Goal: Book appointment/travel/reservation

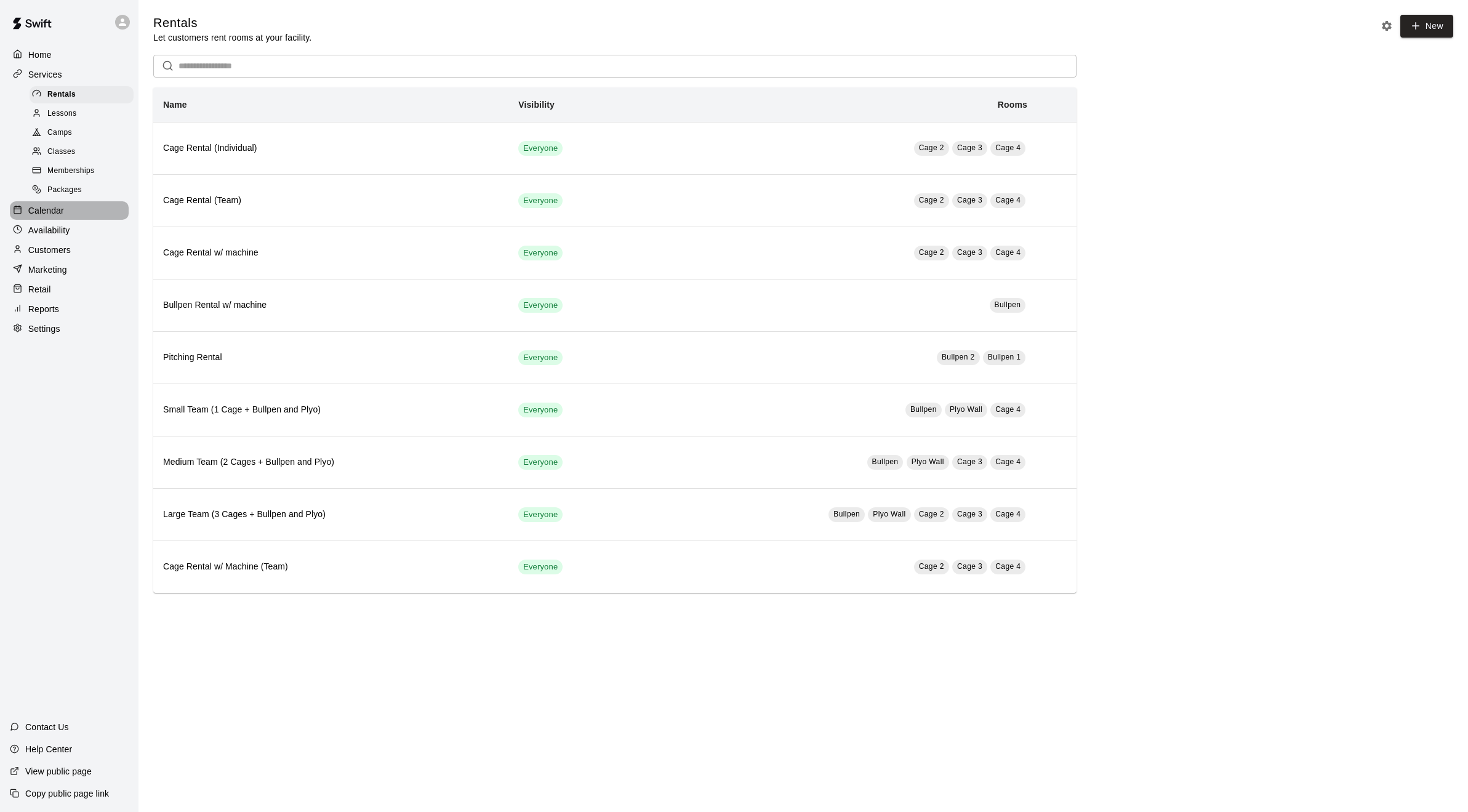
click at [38, 217] on p "Calendar" at bounding box center [47, 210] width 36 height 13
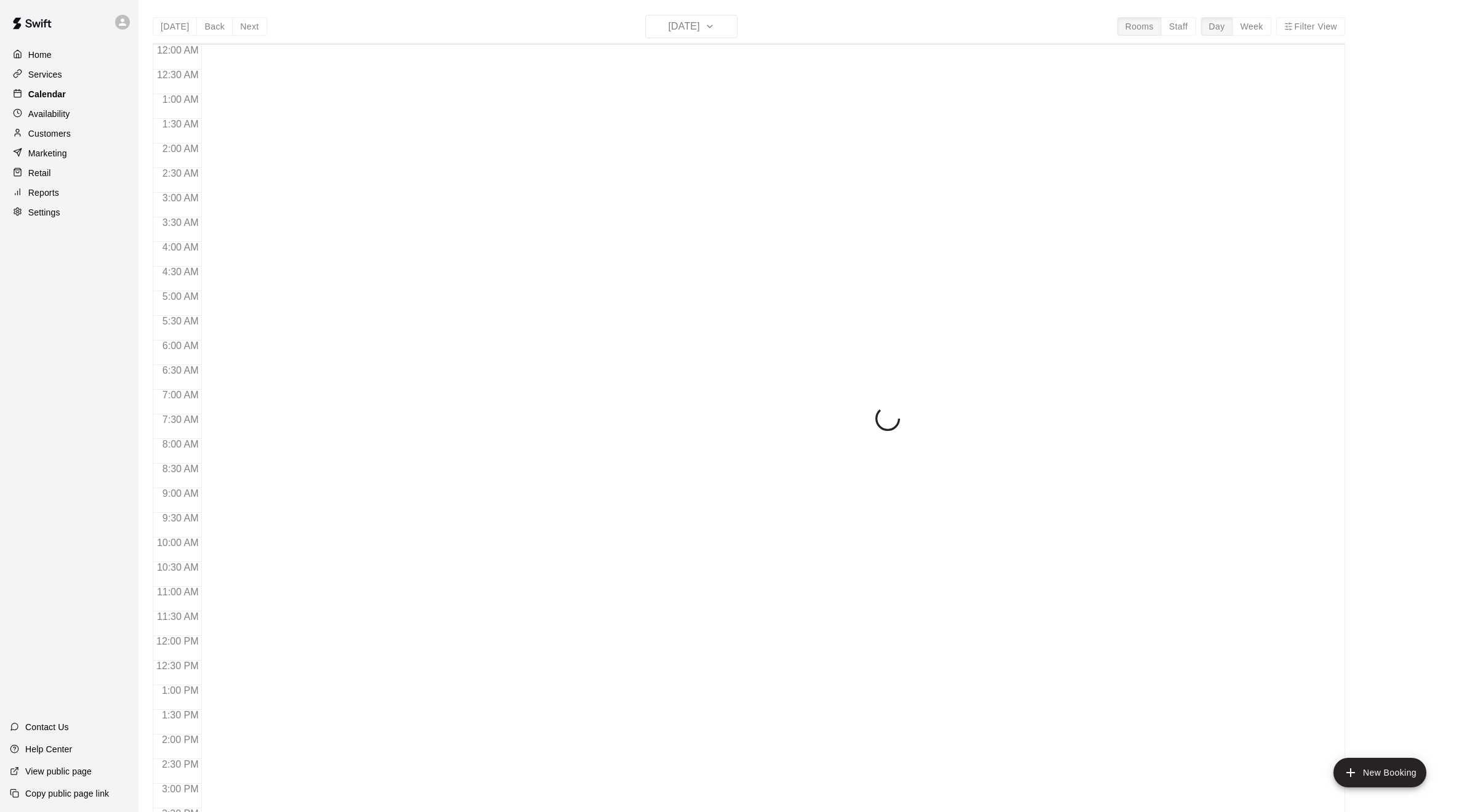
scroll to position [401, 0]
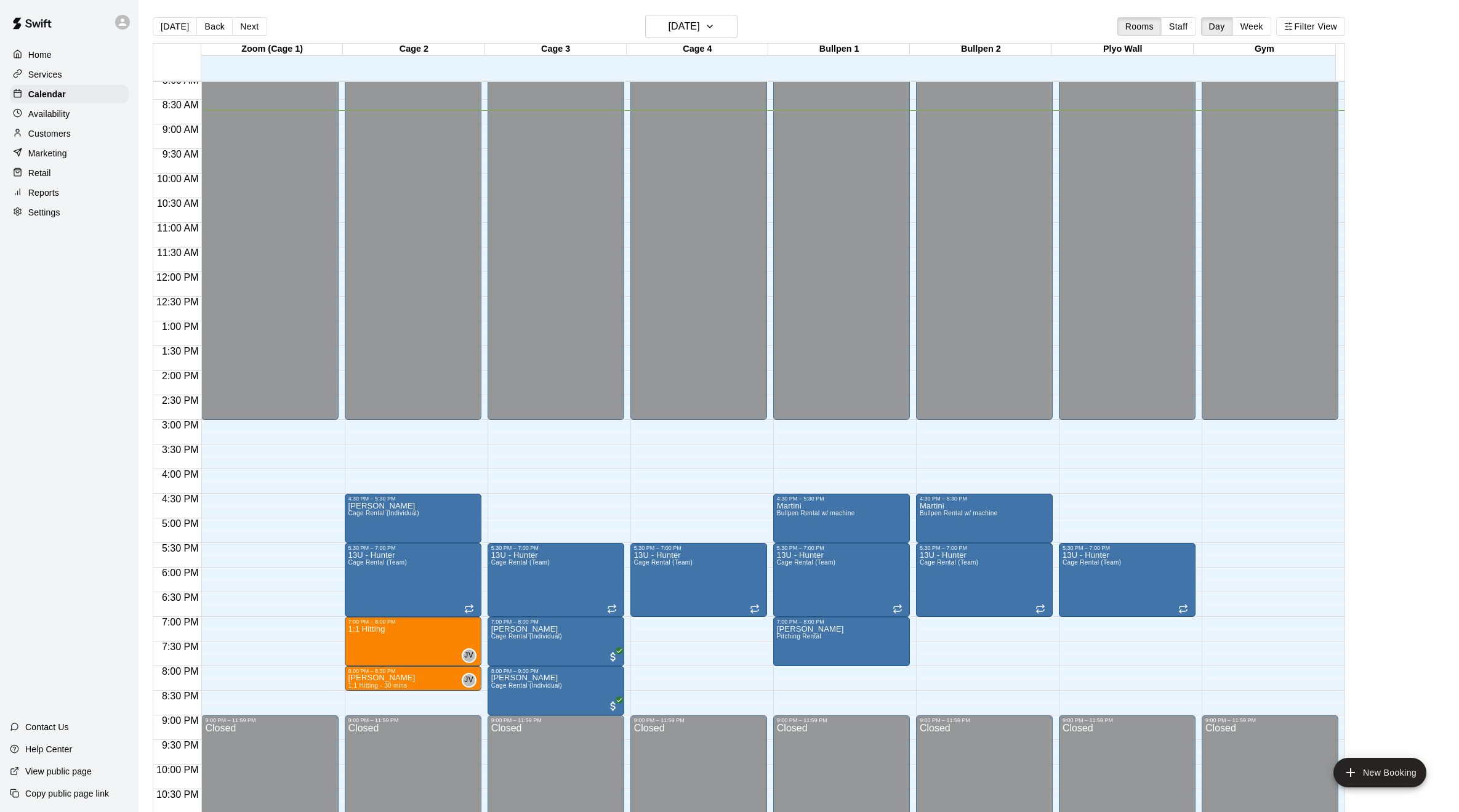
click at [97, 418] on div "Home Services Calendar Availability Customers Marketing Retail Reports Settings…" at bounding box center [69, 406] width 138 height 812
click at [241, 29] on button "Next" at bounding box center [249, 27] width 35 height 19
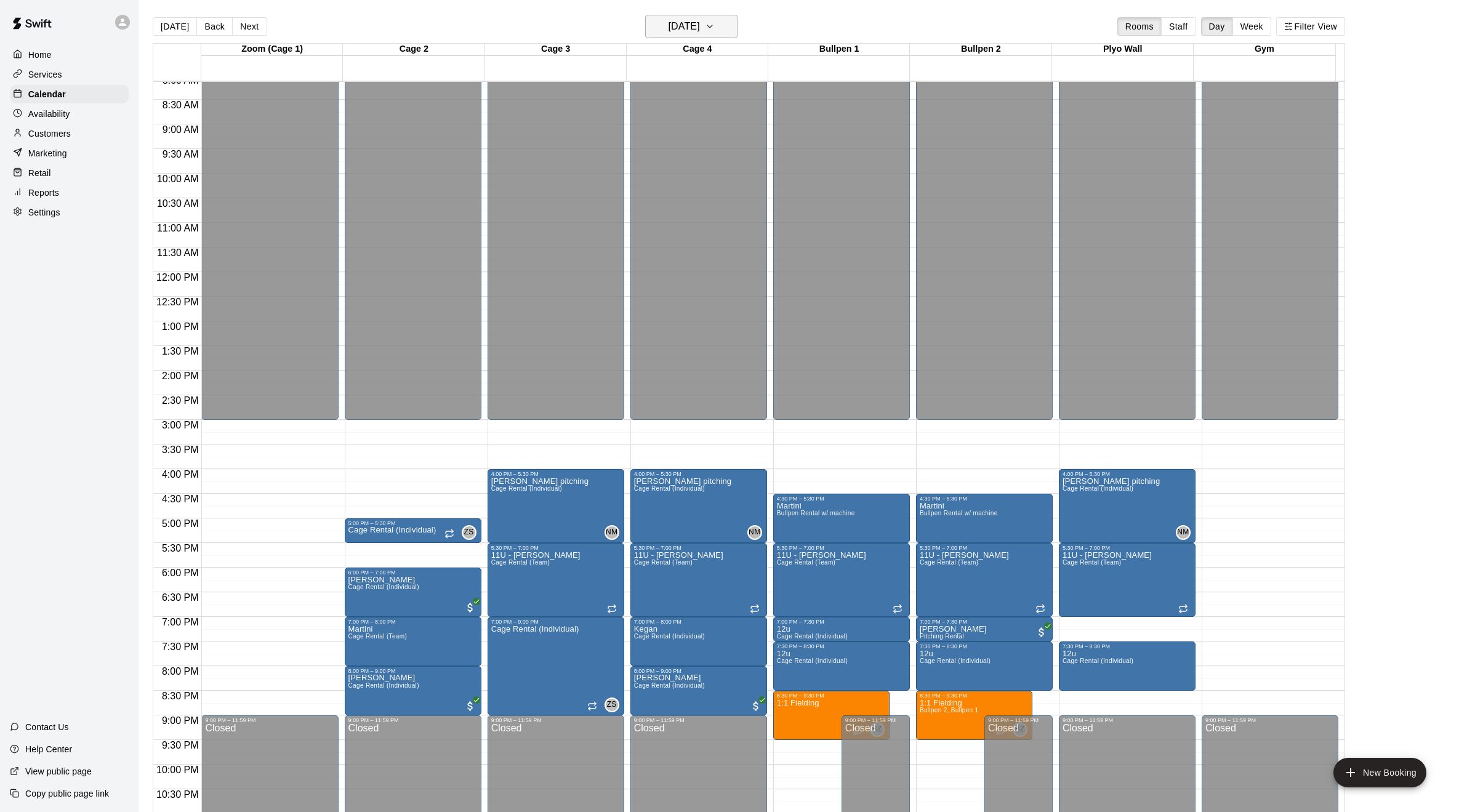
click at [699, 28] on h6 "[DATE]" at bounding box center [683, 27] width 31 height 17
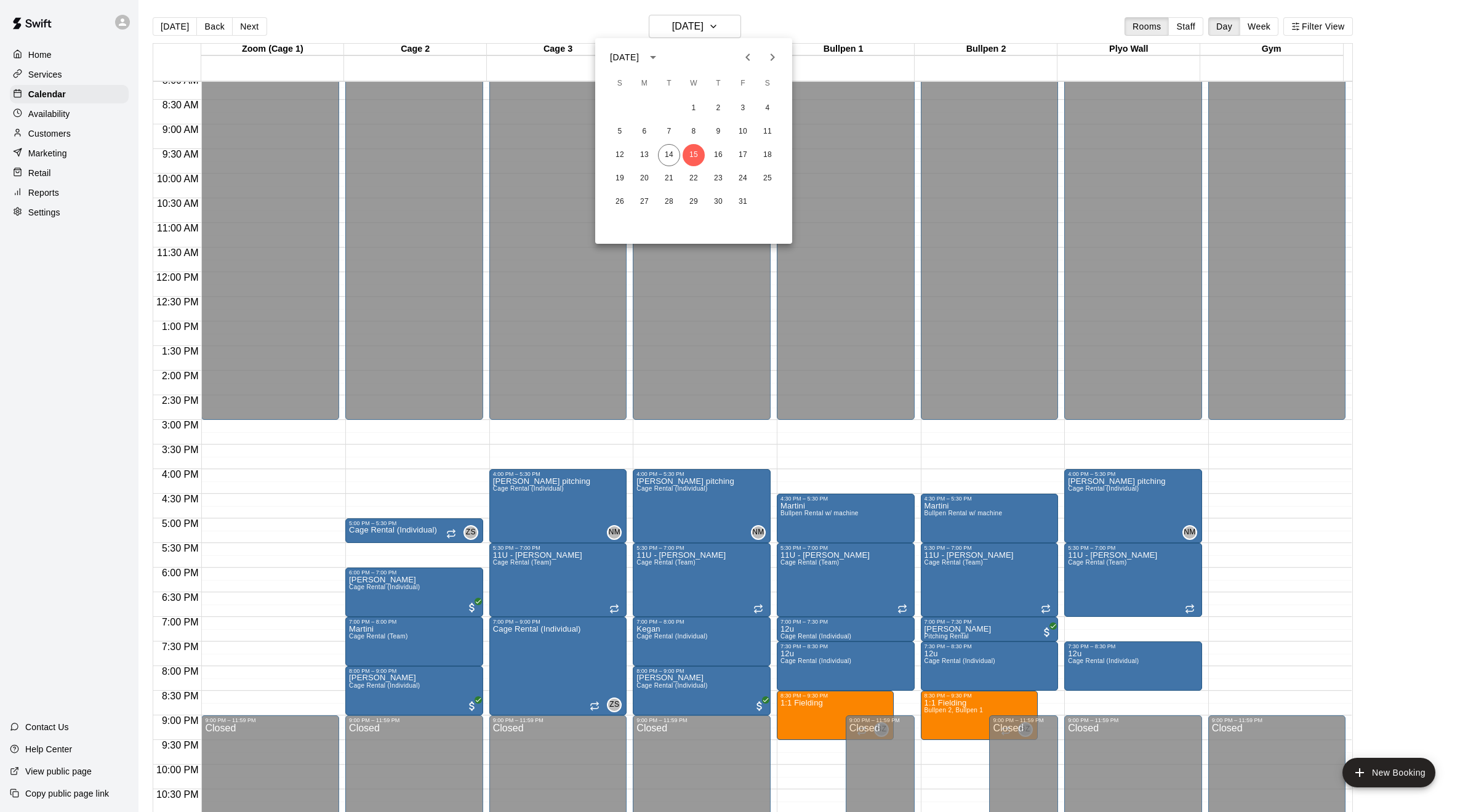
click at [772, 55] on icon "Next month" at bounding box center [773, 57] width 4 height 7
click at [621, 130] on button "4" at bounding box center [619, 132] width 22 height 22
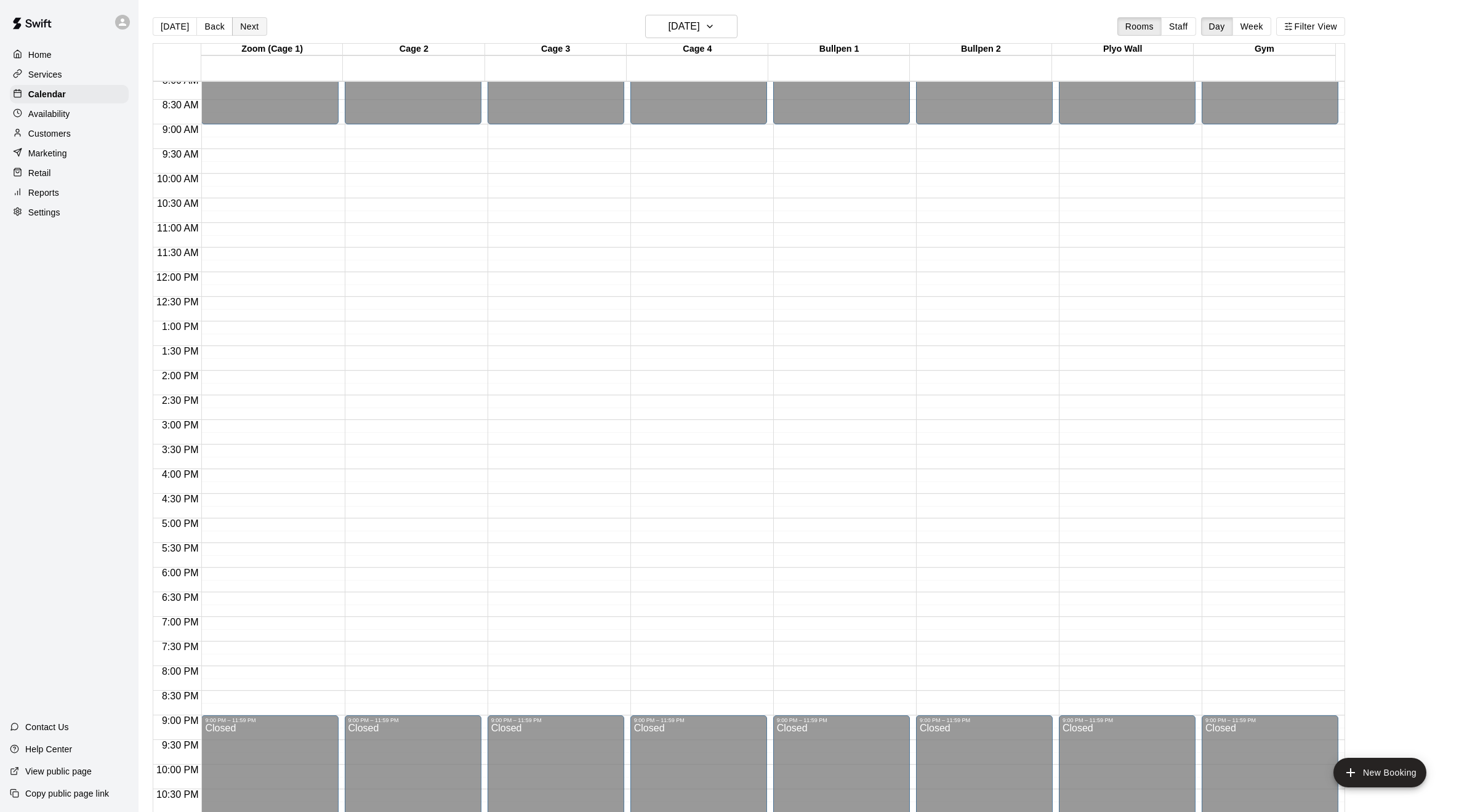
click at [245, 29] on button "Next" at bounding box center [249, 27] width 35 height 19
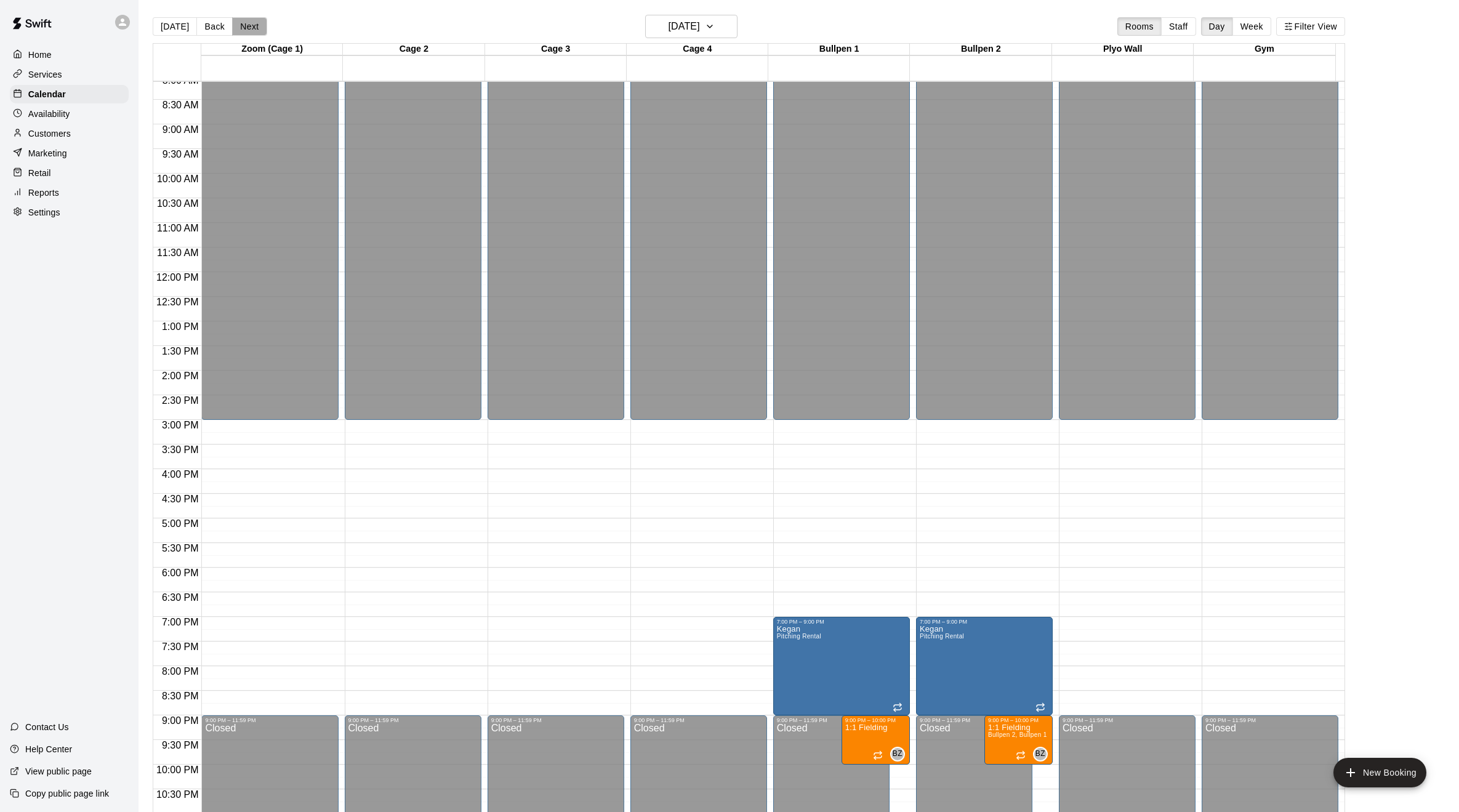
click at [245, 29] on button "Next" at bounding box center [249, 27] width 35 height 19
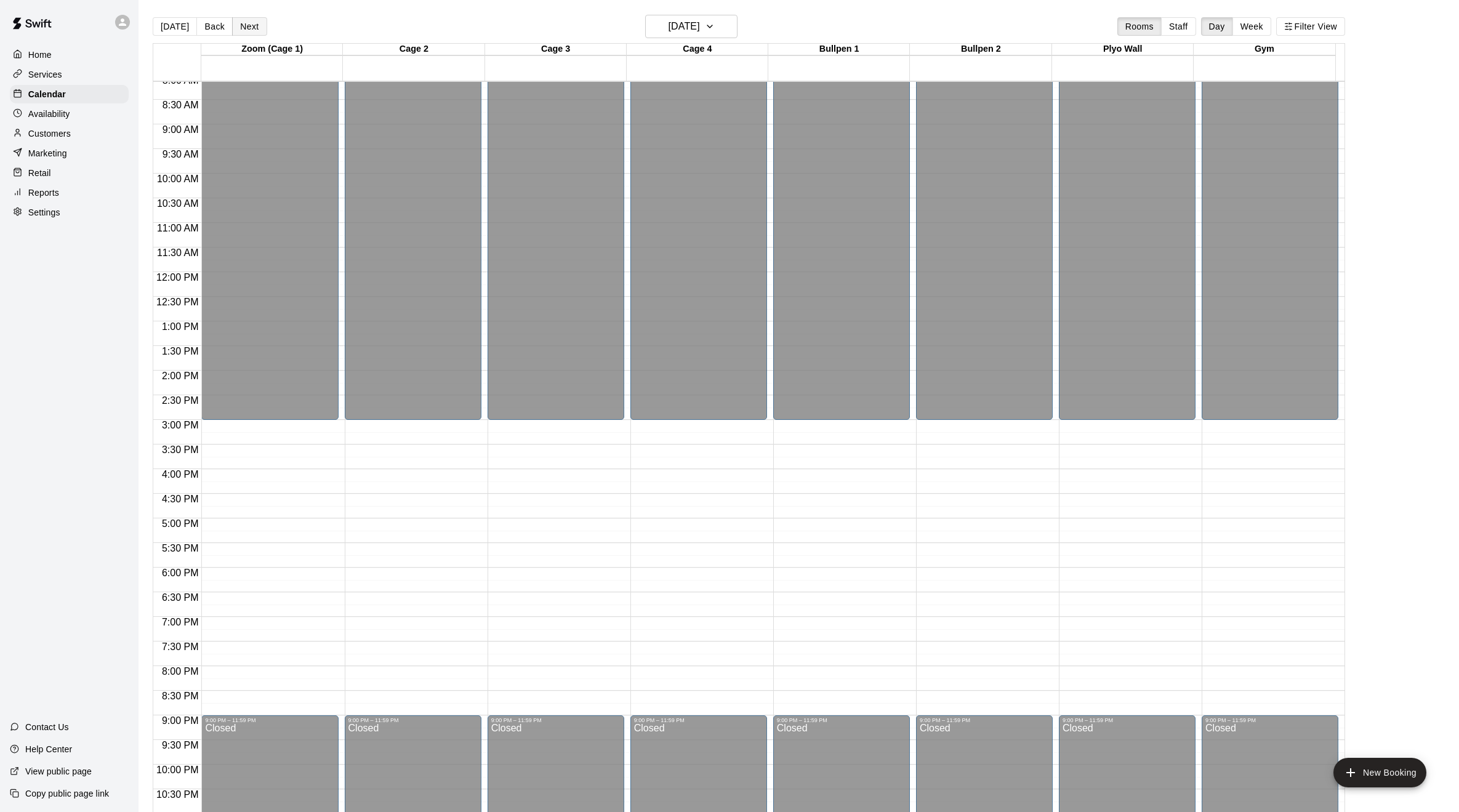
click at [245, 29] on button "Next" at bounding box center [249, 27] width 35 height 19
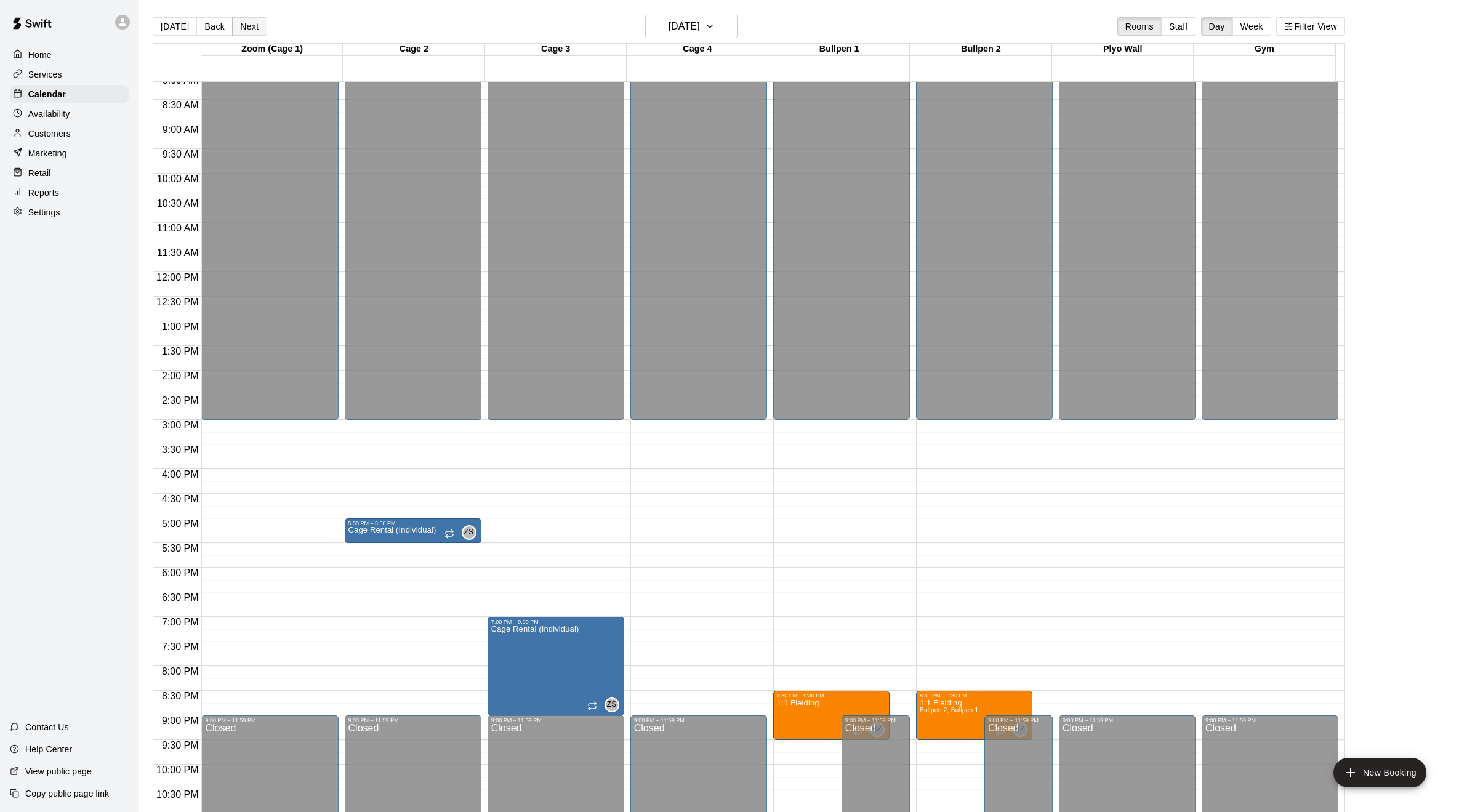
click at [245, 29] on button "Next" at bounding box center [249, 27] width 35 height 19
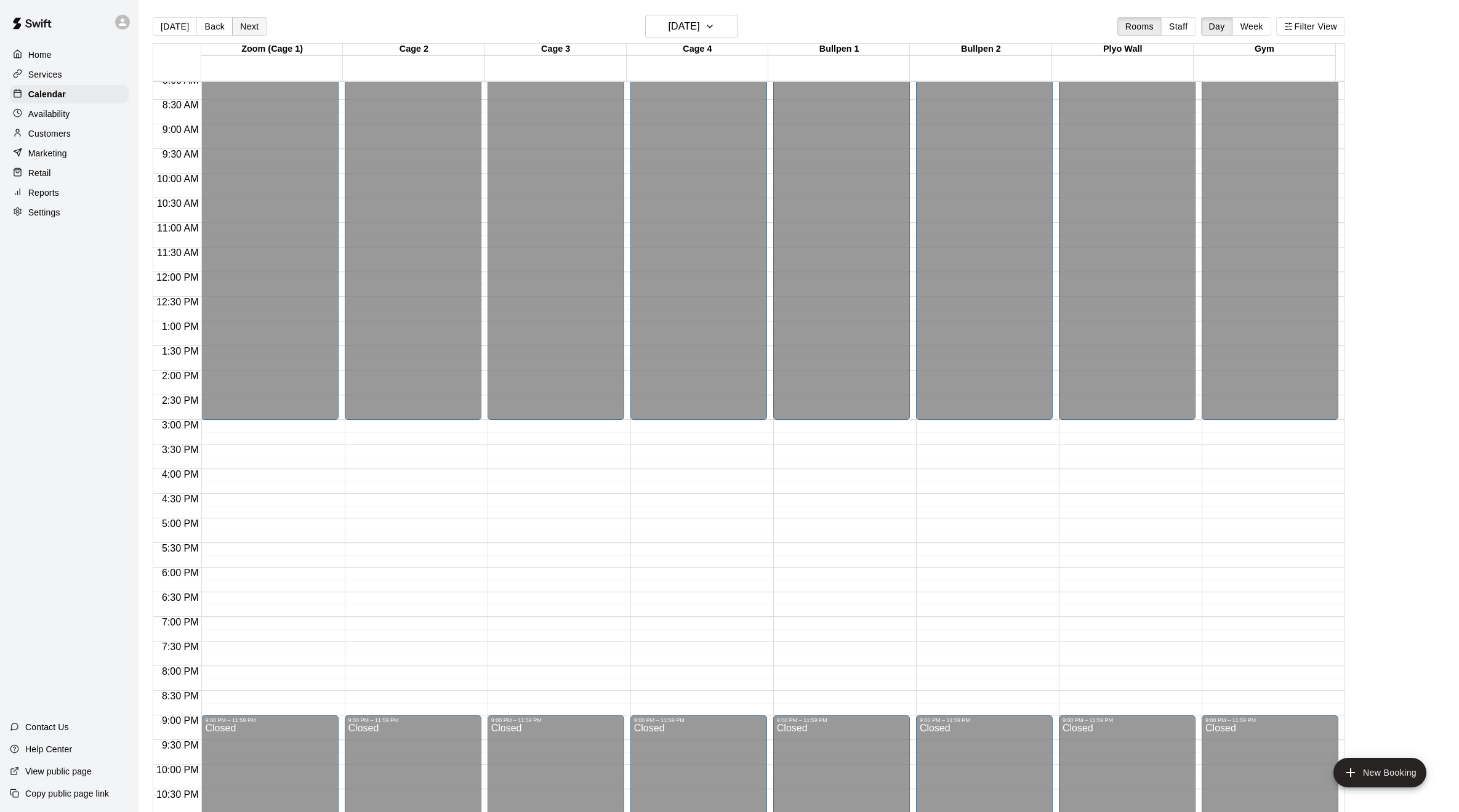
click at [245, 29] on button "Next" at bounding box center [249, 27] width 35 height 19
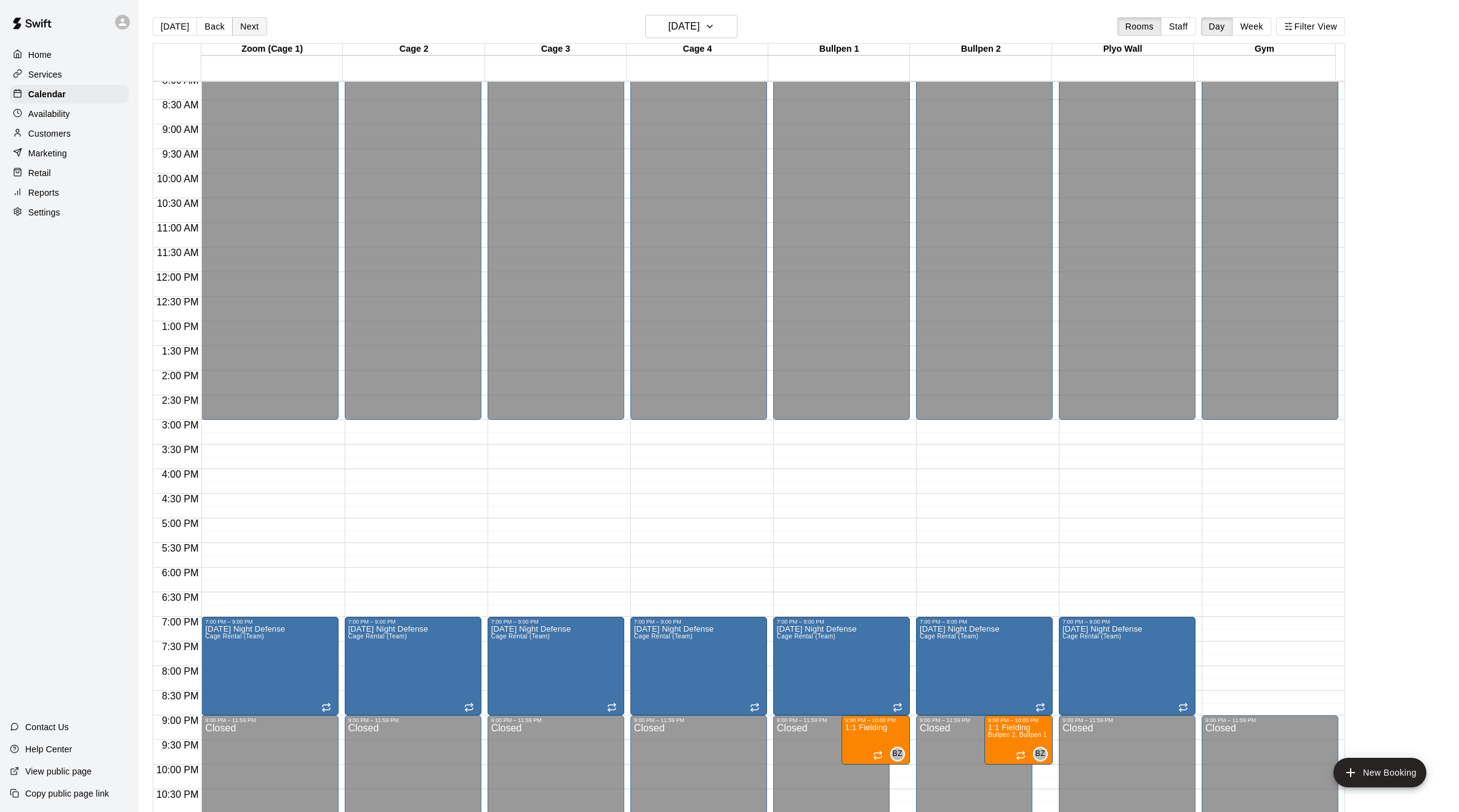
click at [245, 29] on button "Next" at bounding box center [249, 27] width 35 height 19
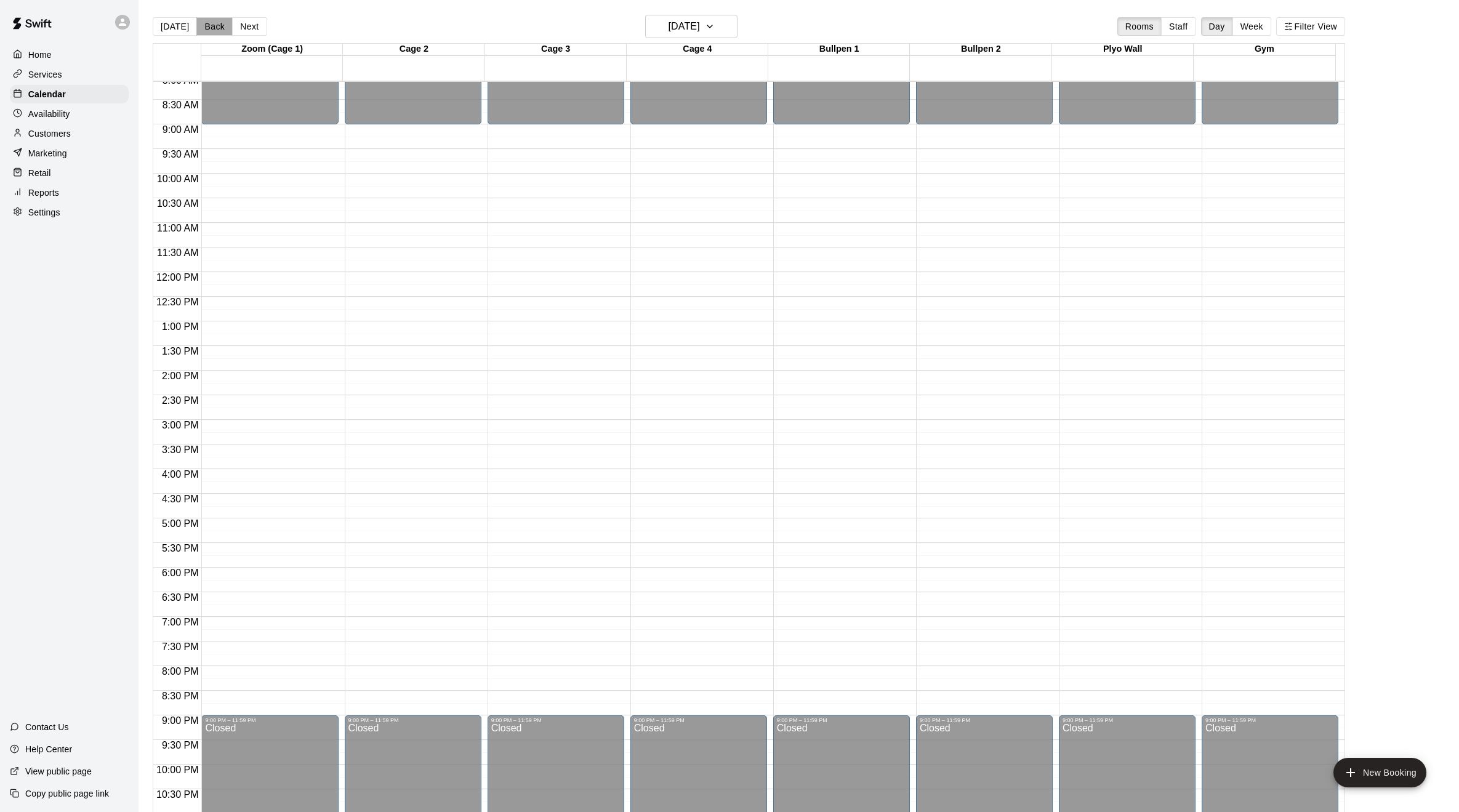
click at [214, 29] on button "Back" at bounding box center [214, 27] width 37 height 19
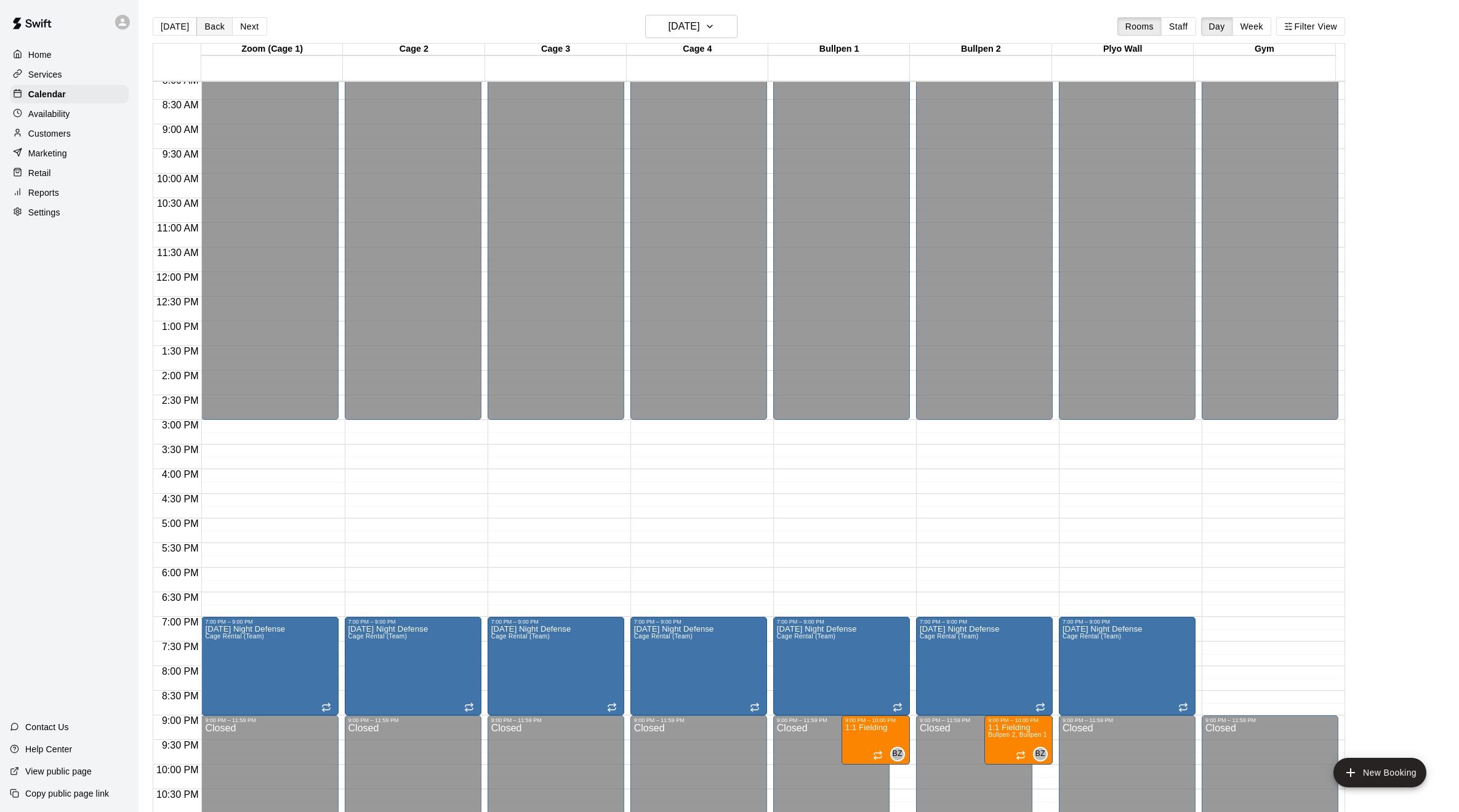
click at [214, 29] on button "Back" at bounding box center [214, 27] width 37 height 19
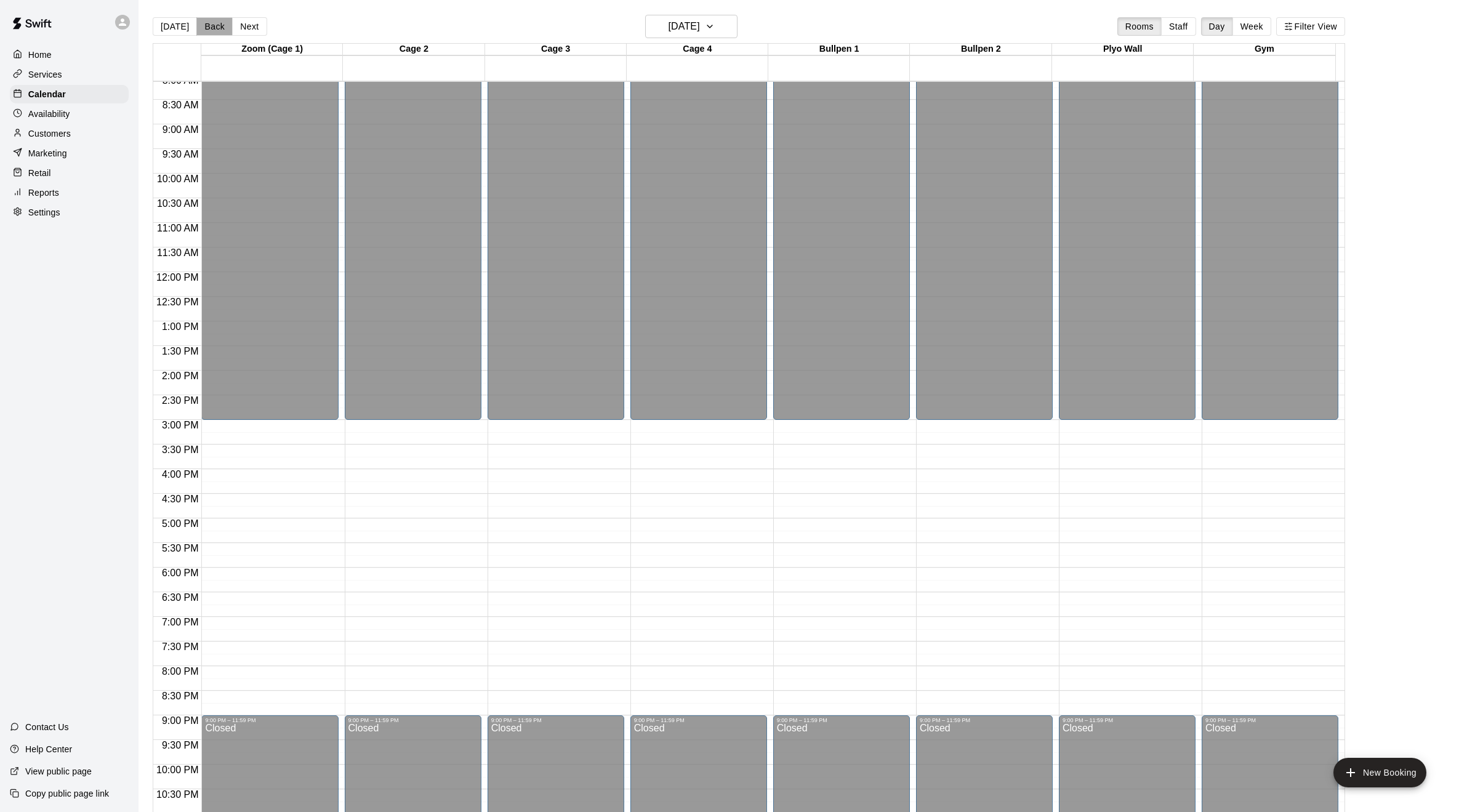
click at [214, 29] on button "Back" at bounding box center [214, 27] width 37 height 19
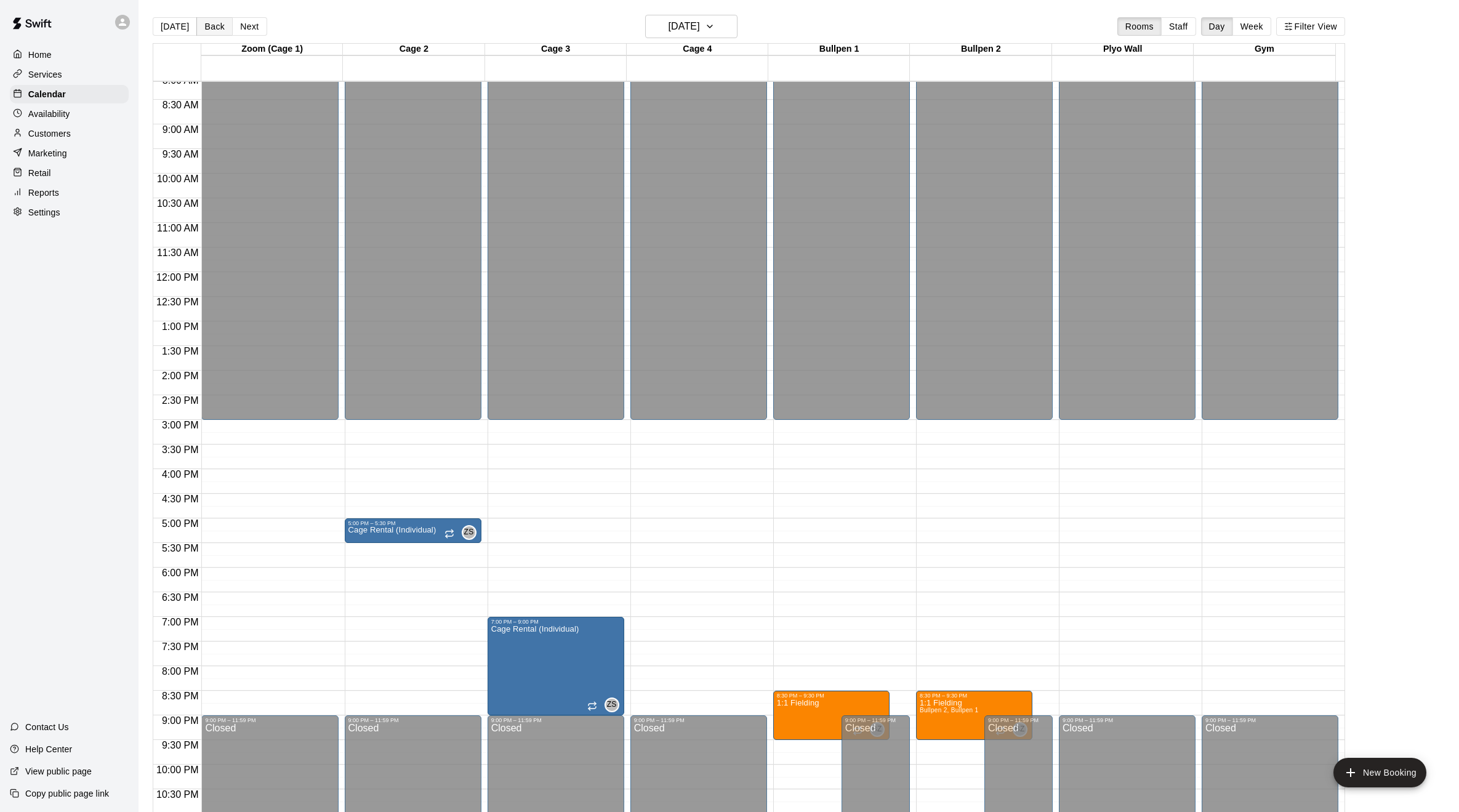
click at [214, 29] on button "Back" at bounding box center [214, 27] width 37 height 19
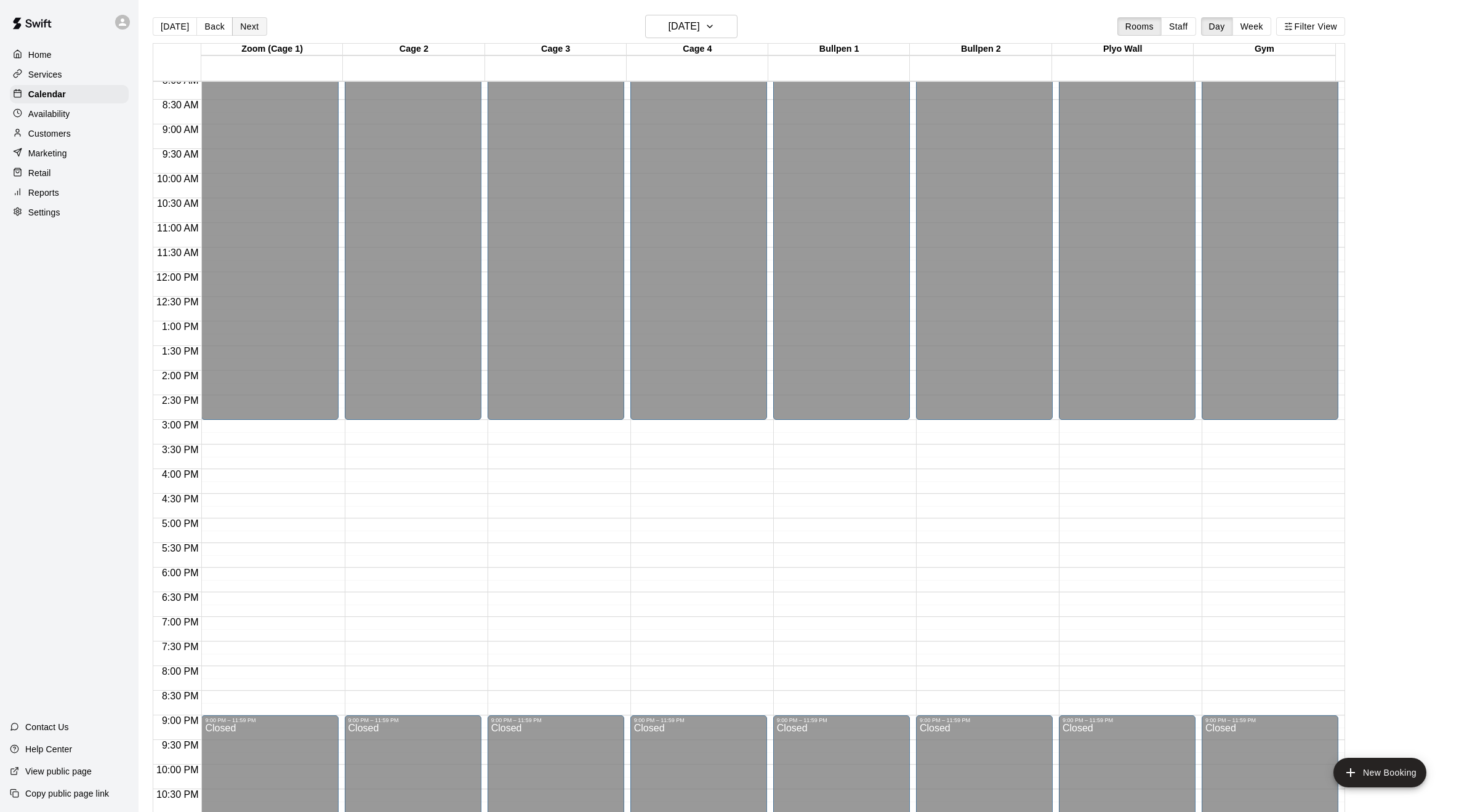
click at [251, 28] on button "Next" at bounding box center [249, 27] width 35 height 19
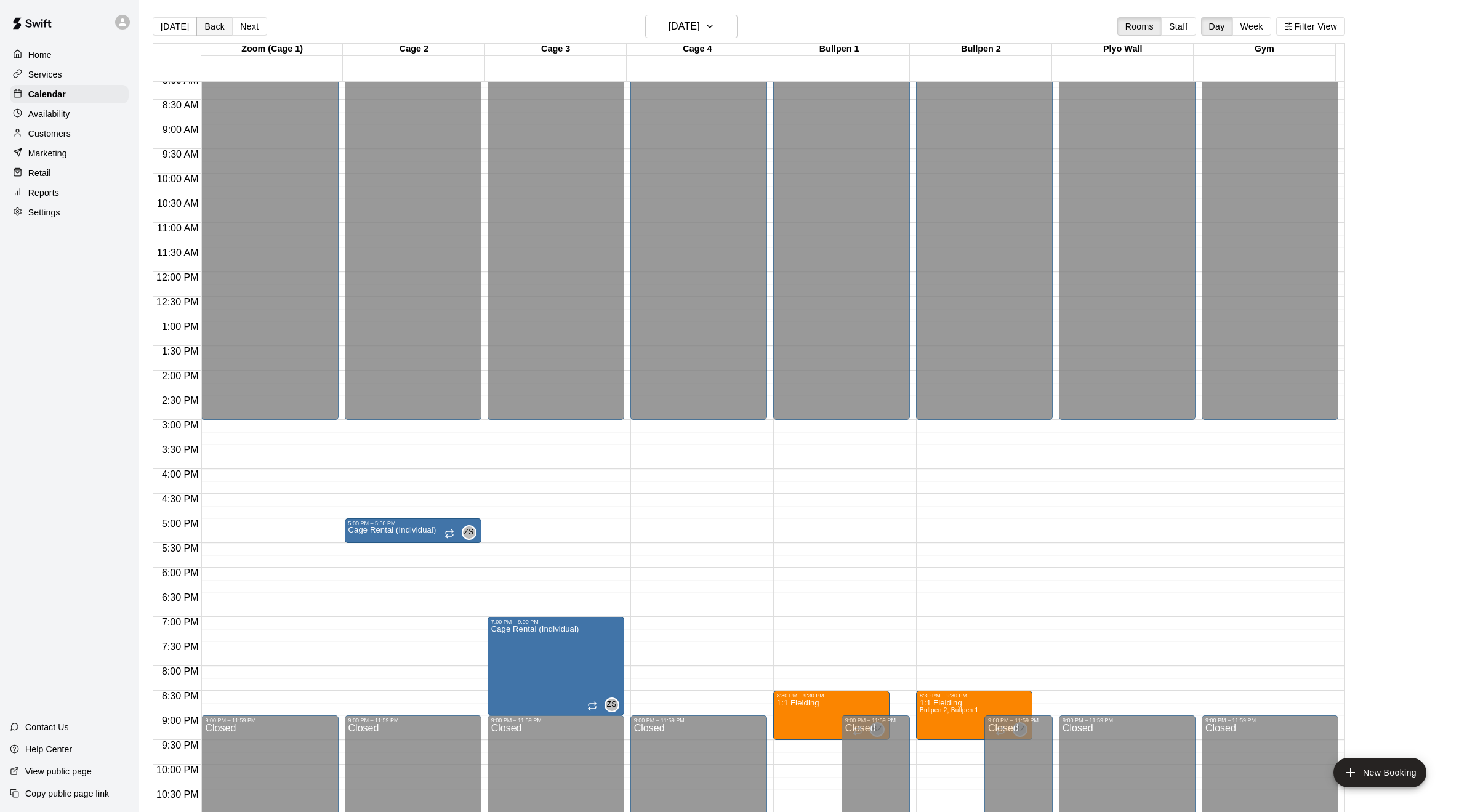
click at [210, 28] on button "Back" at bounding box center [214, 27] width 37 height 19
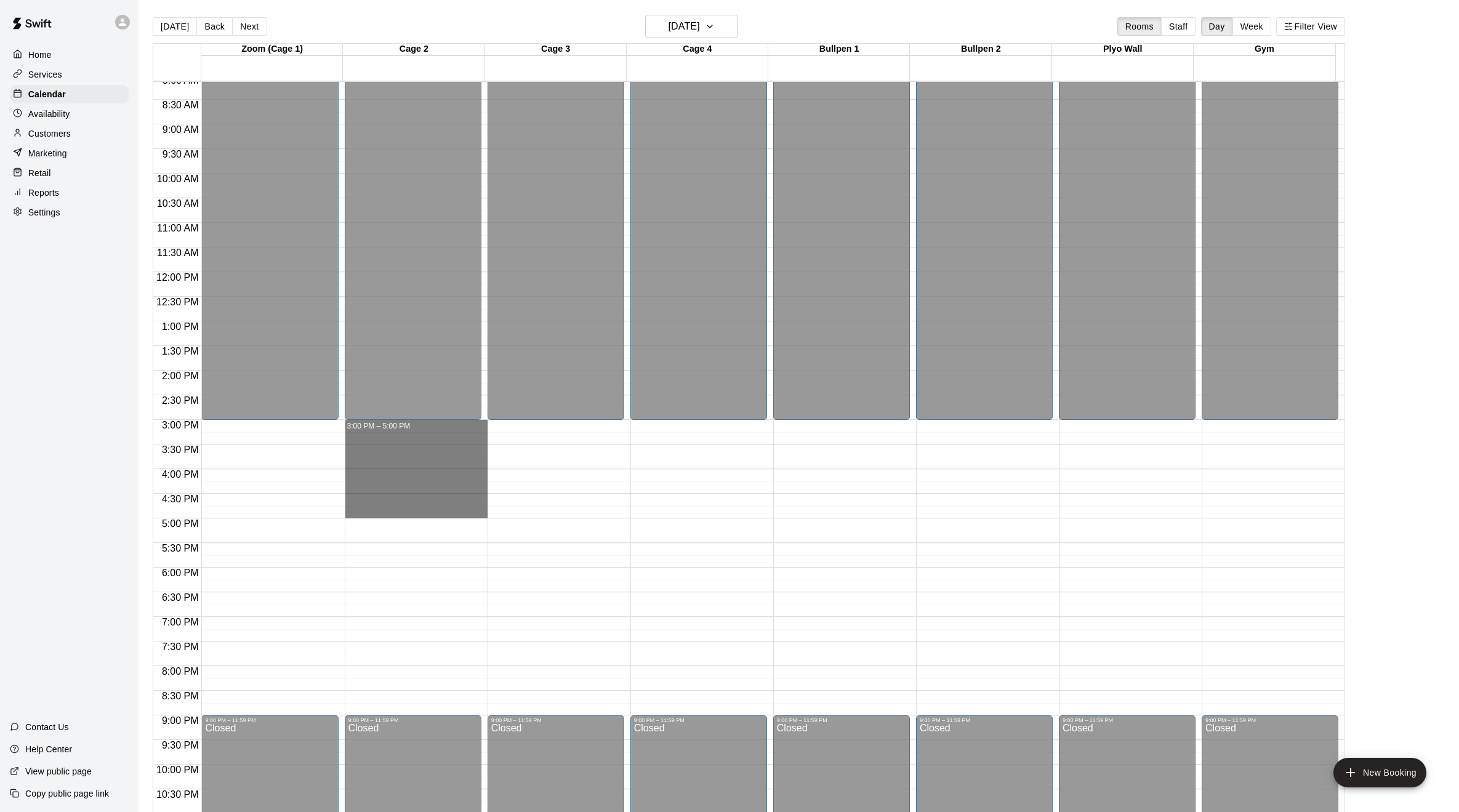
drag, startPoint x: 369, startPoint y: 426, endPoint x: 362, endPoint y: 510, distance: 84.3
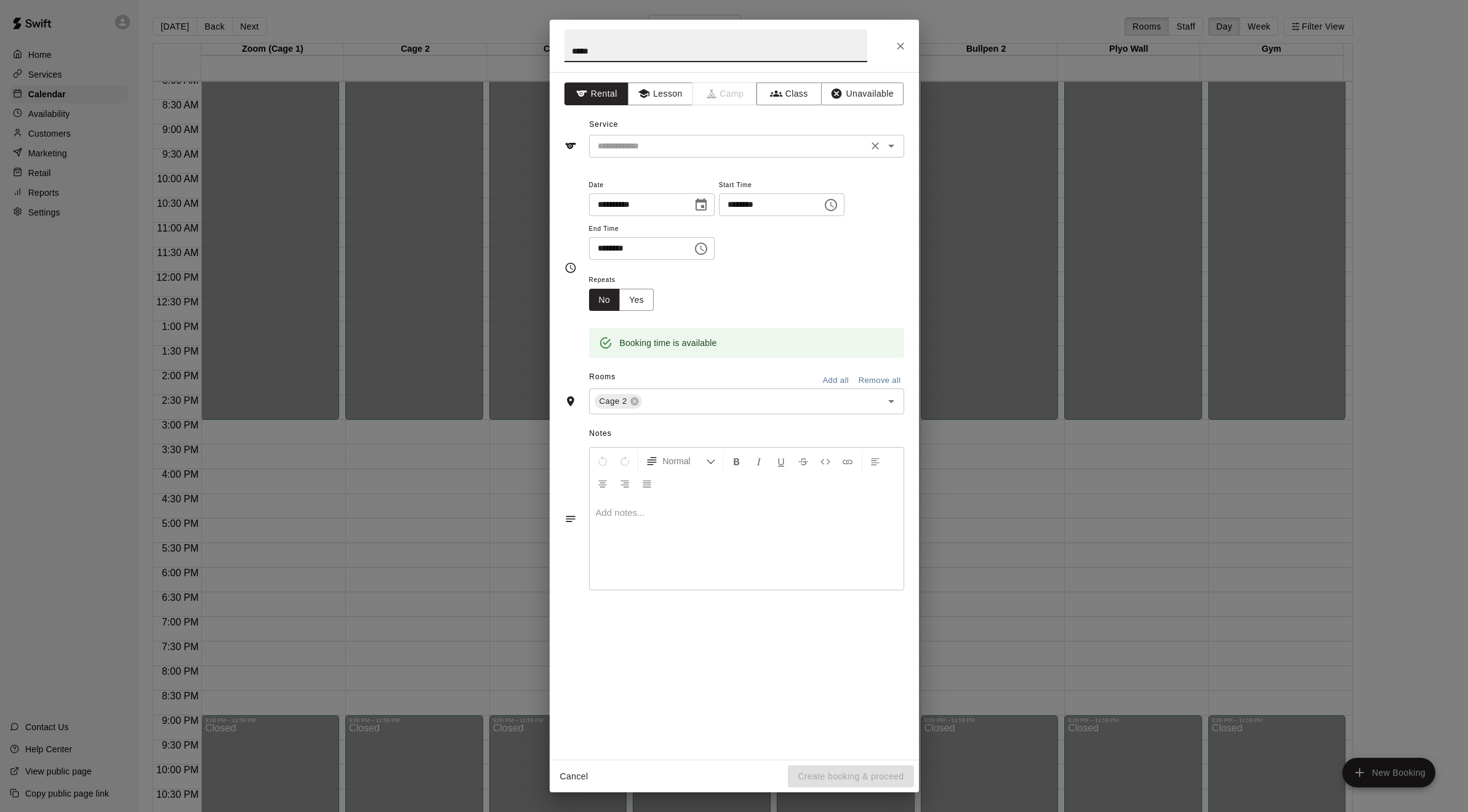
type input "*****"
click at [653, 148] on input "text" at bounding box center [728, 146] width 271 height 15
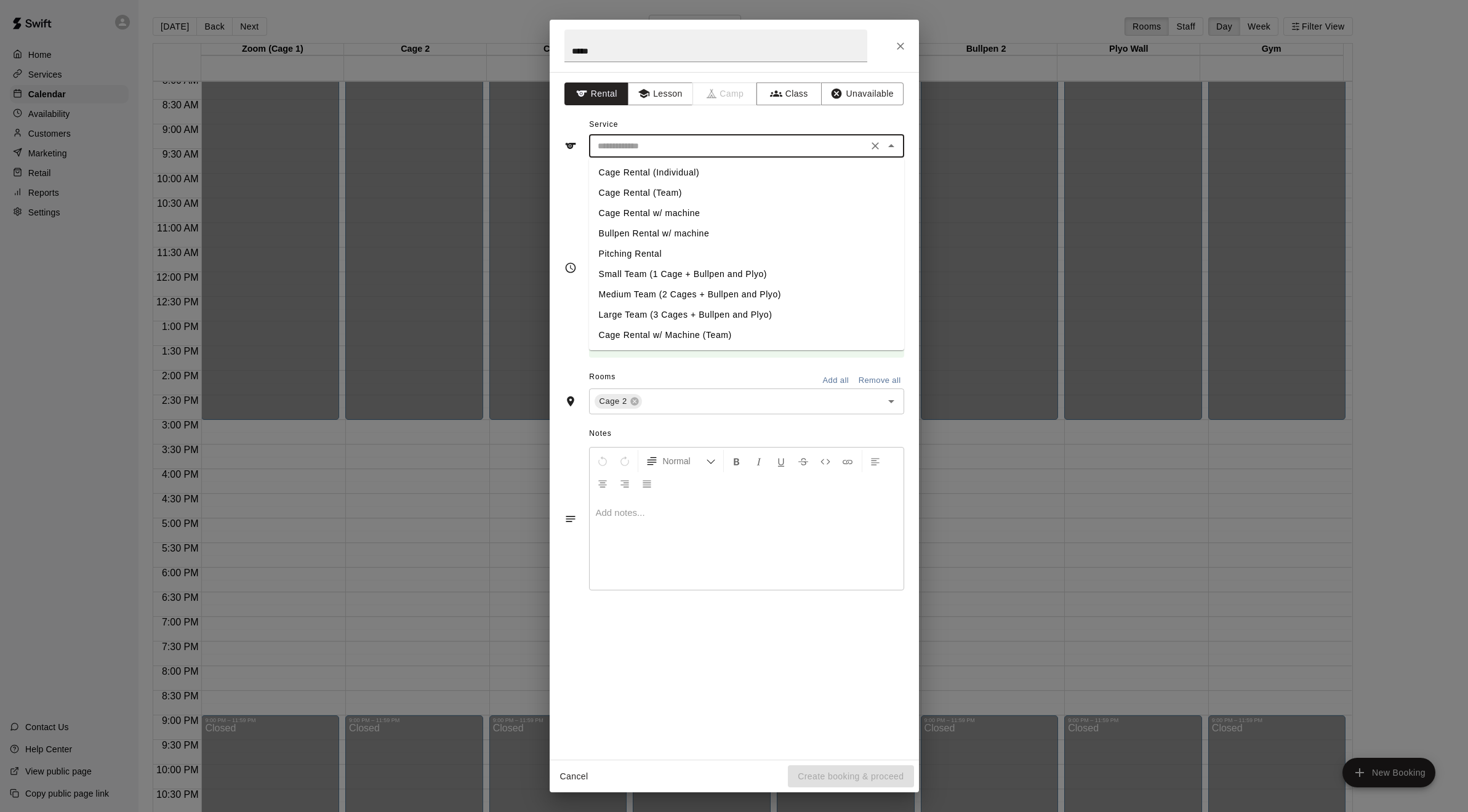
click at [650, 173] on li "Cage Rental (Individual)" at bounding box center [746, 172] width 315 height 21
click at [681, 148] on input "**********" at bounding box center [728, 146] width 271 height 15
click at [667, 193] on li "Cage Rental (Team)" at bounding box center [746, 193] width 315 height 21
type input "**********"
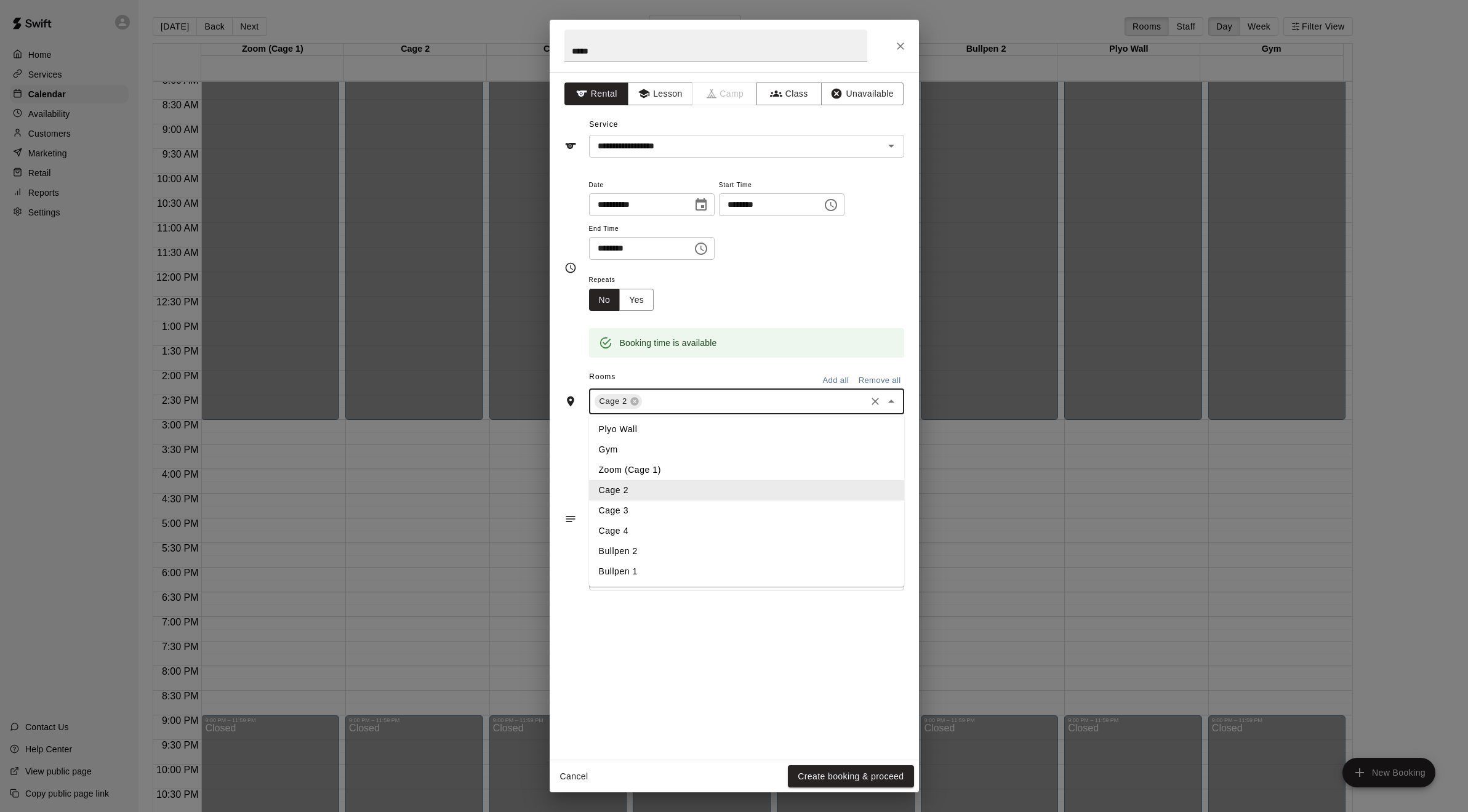
click at [690, 406] on input "text" at bounding box center [754, 401] width 221 height 15
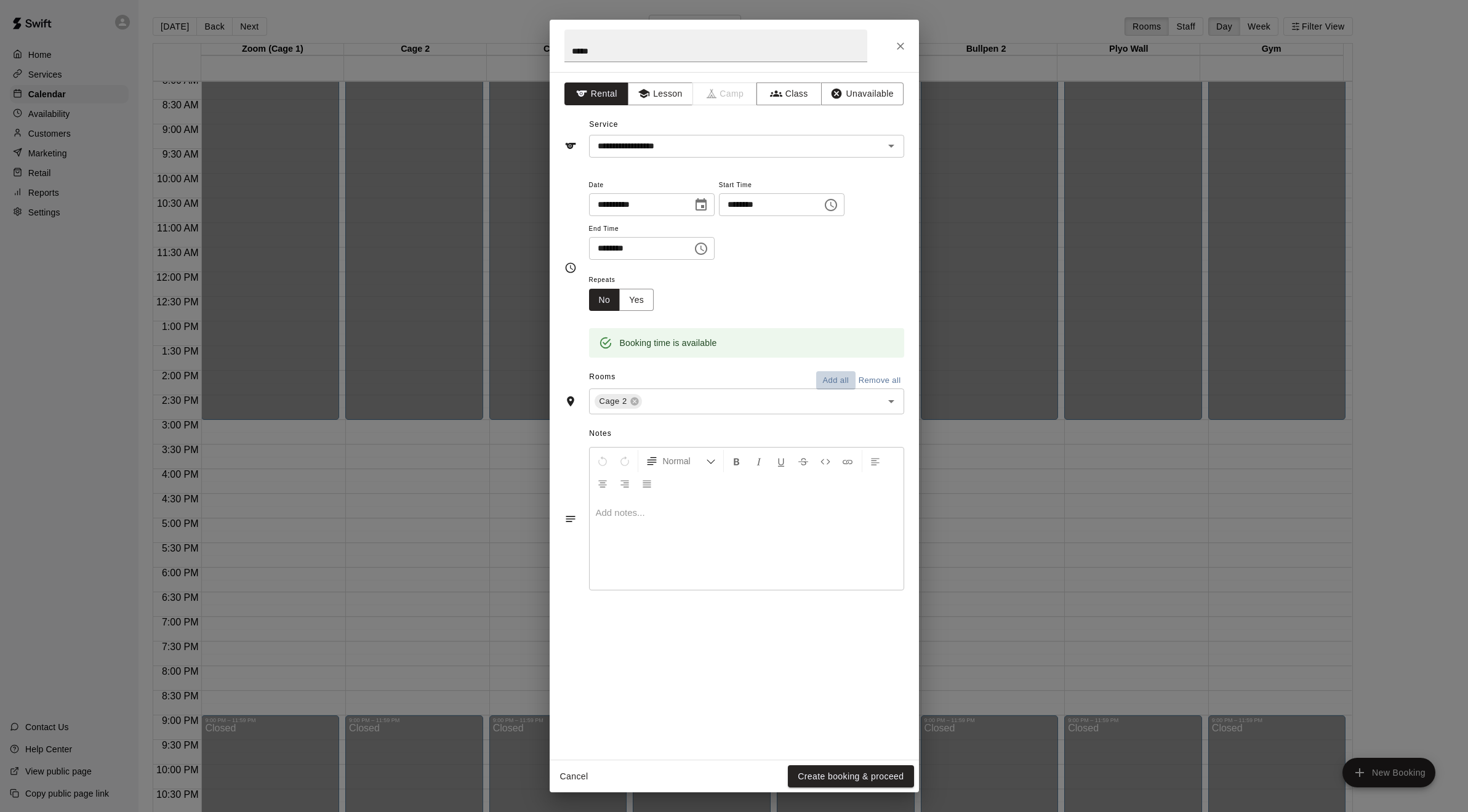
click at [833, 381] on button "Add all" at bounding box center [835, 380] width 39 height 19
click at [684, 402] on icon at bounding box center [684, 401] width 10 height 10
click at [723, 400] on icon at bounding box center [724, 401] width 8 height 8
click at [647, 302] on button "Yes" at bounding box center [637, 300] width 35 height 23
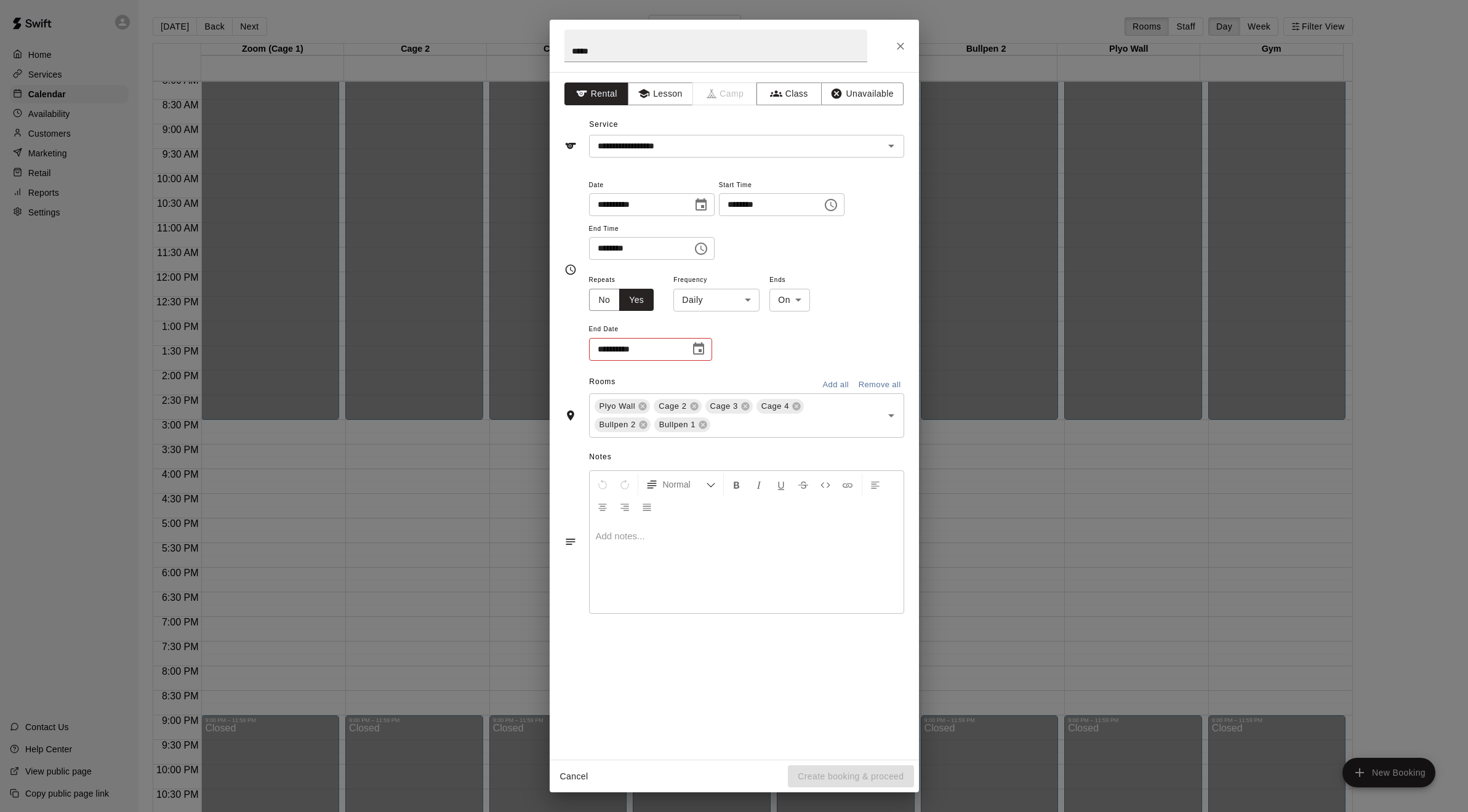
click at [741, 306] on body "Home Services Calendar Availability Customers Marketing Retail Reports Settings…" at bounding box center [734, 415] width 1468 height 831
click at [719, 338] on li "Weekly [DATE]" at bounding box center [716, 347] width 154 height 21
type input "******"
click at [824, 298] on body "Home Services Calendar Availability Customers Marketing Retail Reports Settings…" at bounding box center [734, 415] width 1468 height 831
click at [809, 343] on li "After" at bounding box center [809, 347] width 39 height 21
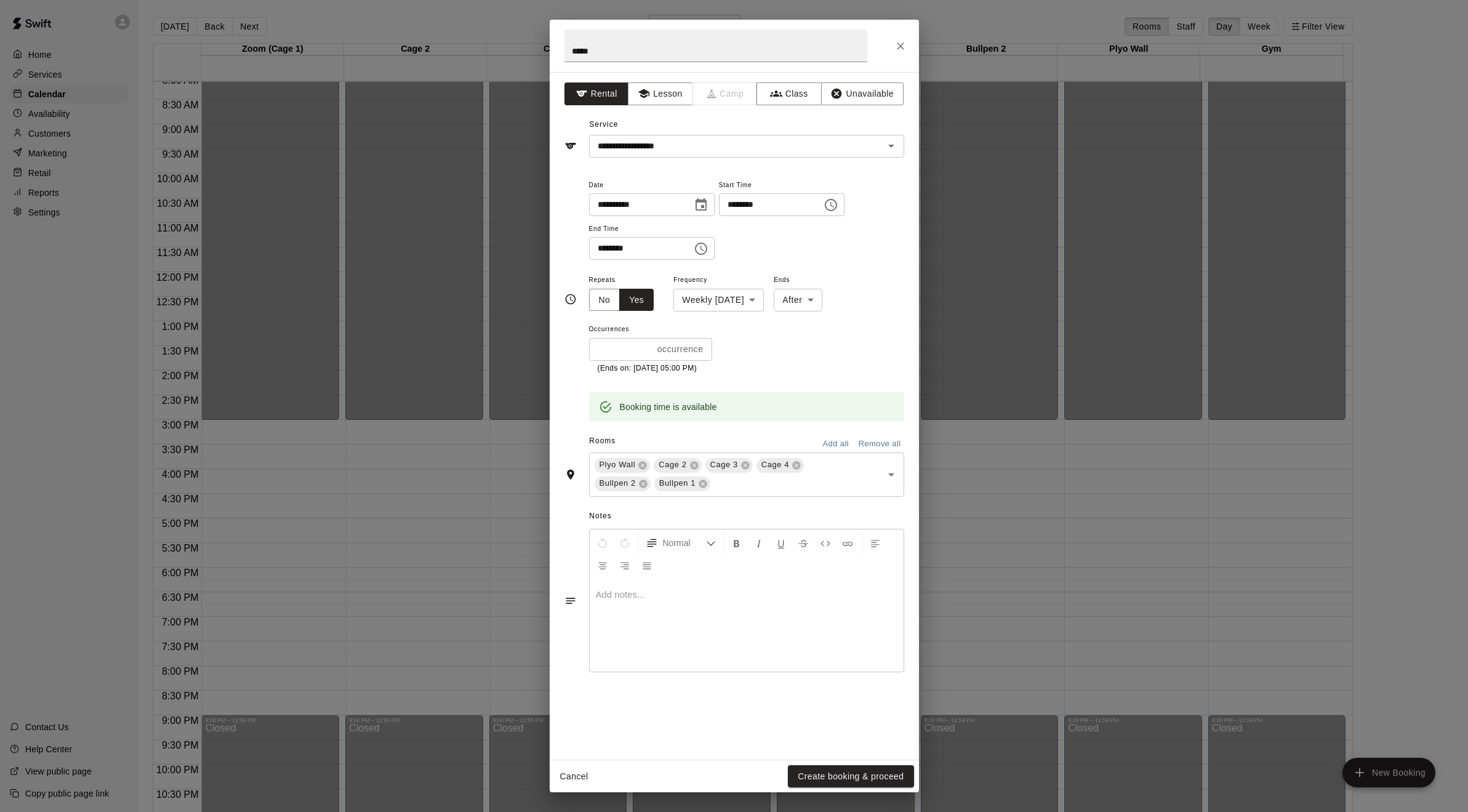
click at [814, 353] on div "Repeats No Yes Frequency Weekly [DATE] ****** ​ Ends After ***** ​ Occurrences …" at bounding box center [746, 323] width 315 height 102
click at [815, 302] on body "Home Services Calendar Availability Customers Marketing Retail Reports Settings…" at bounding box center [734, 415] width 1468 height 831
click at [812, 327] on li "On" at bounding box center [815, 326] width 49 height 21
type input "**"
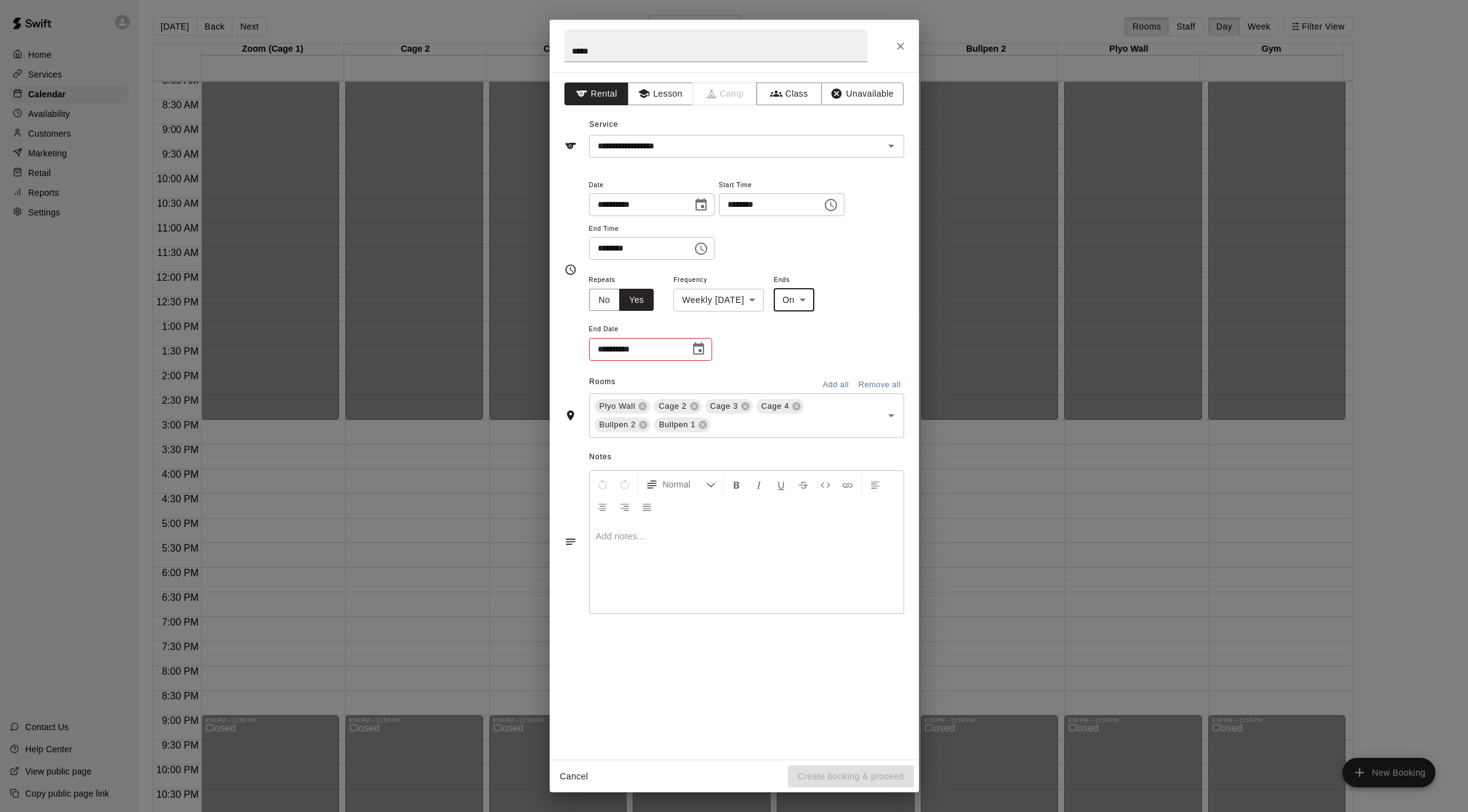
click at [701, 350] on icon "Choose date" at bounding box center [698, 348] width 11 height 13
click at [764, 377] on icon "Next month" at bounding box center [766, 379] width 15 height 15
click at [746, 377] on icon "Previous month" at bounding box center [742, 379] width 15 height 15
click at [684, 501] on button "25" at bounding box center [687, 500] width 22 height 22
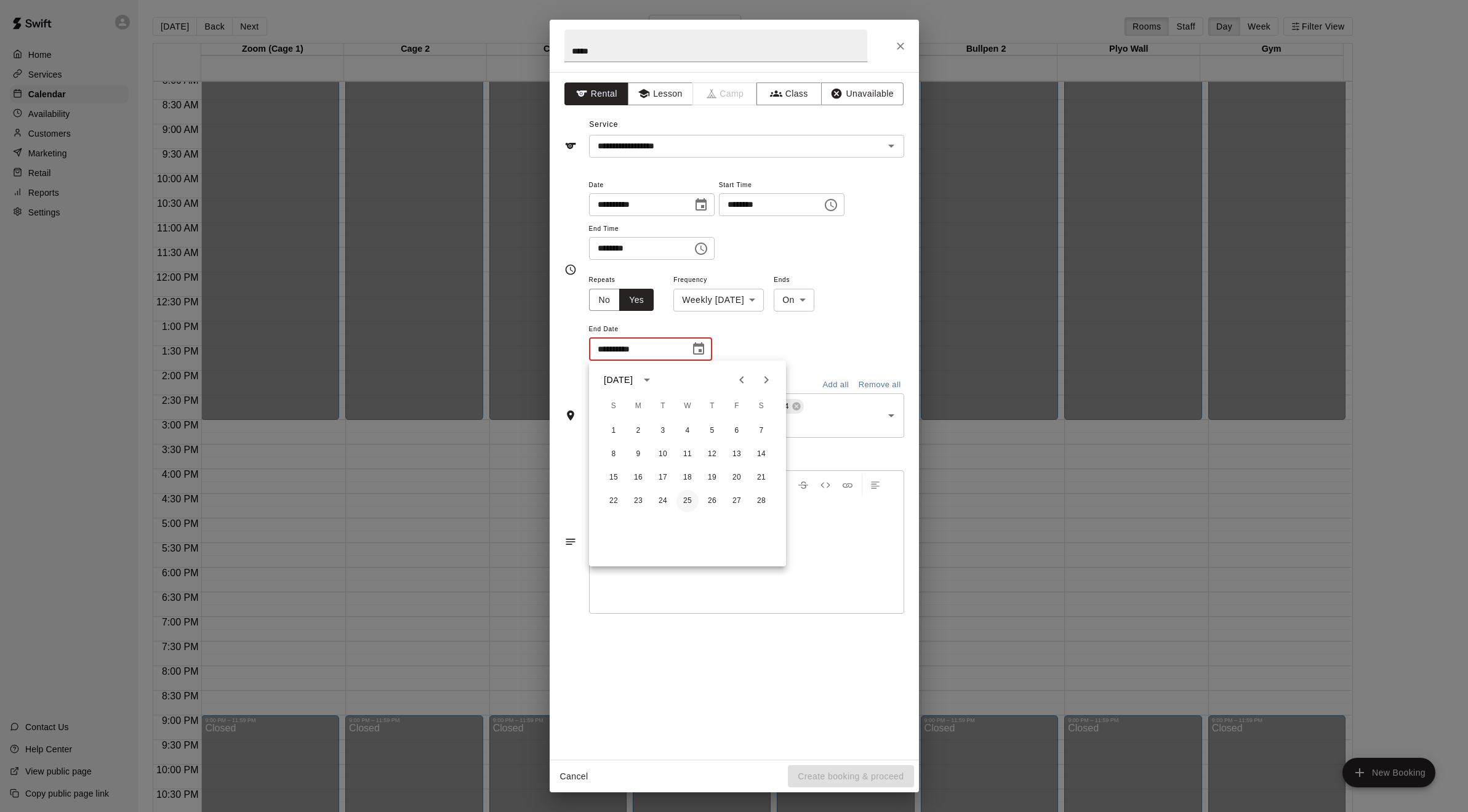
type input "**********"
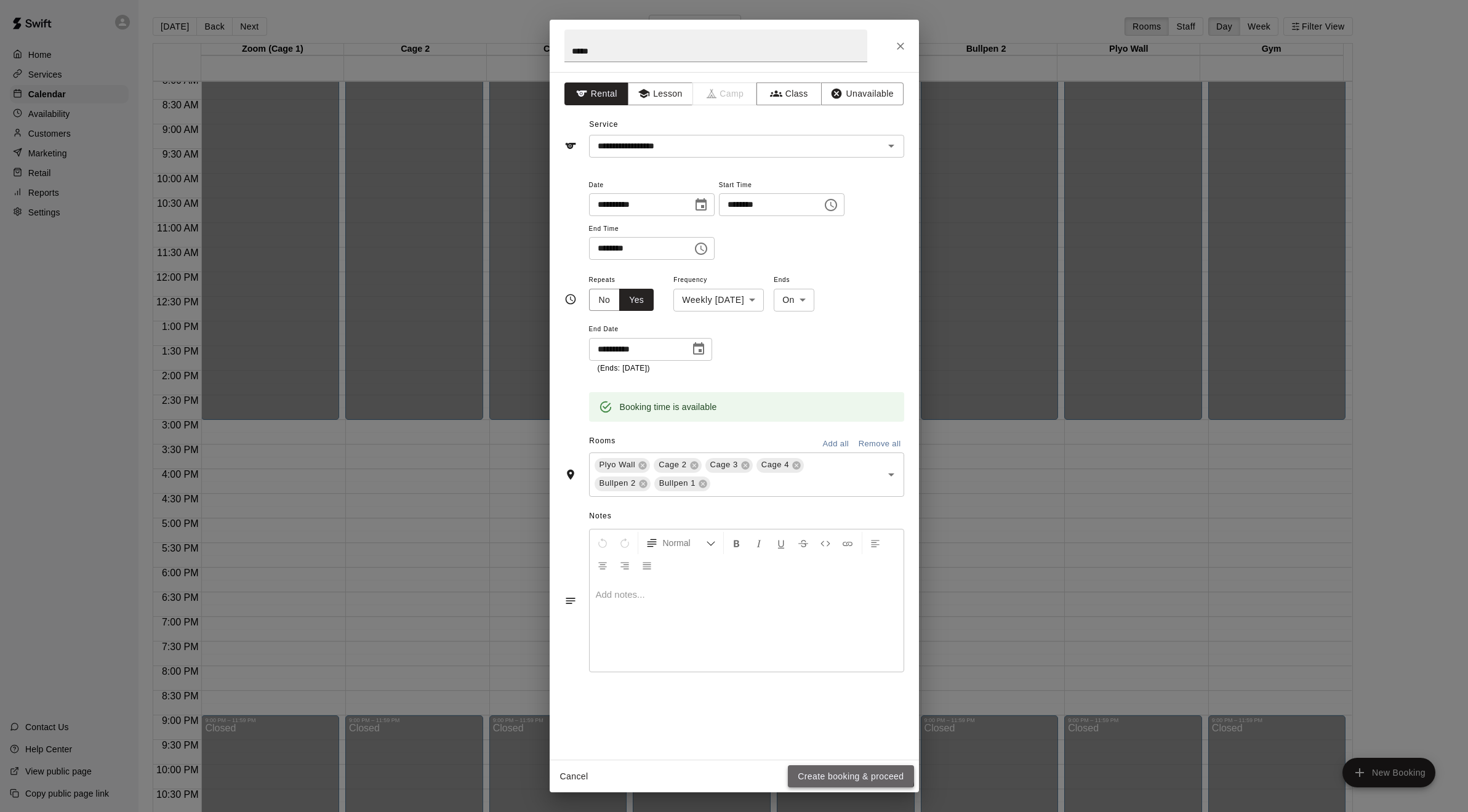
click at [836, 771] on button "Create booking & proceed" at bounding box center [850, 776] width 126 height 23
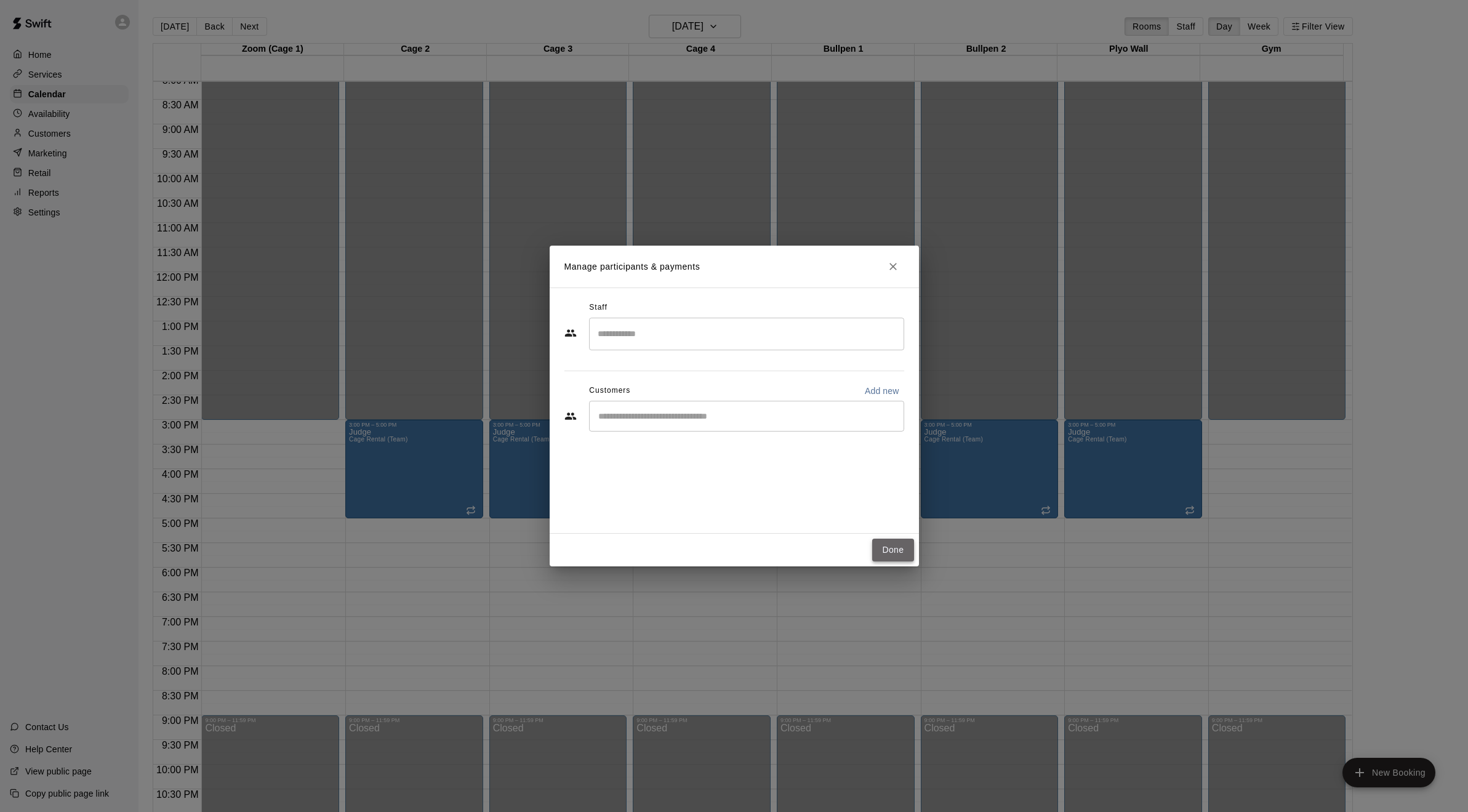
click at [900, 550] on button "Done" at bounding box center [892, 550] width 41 height 23
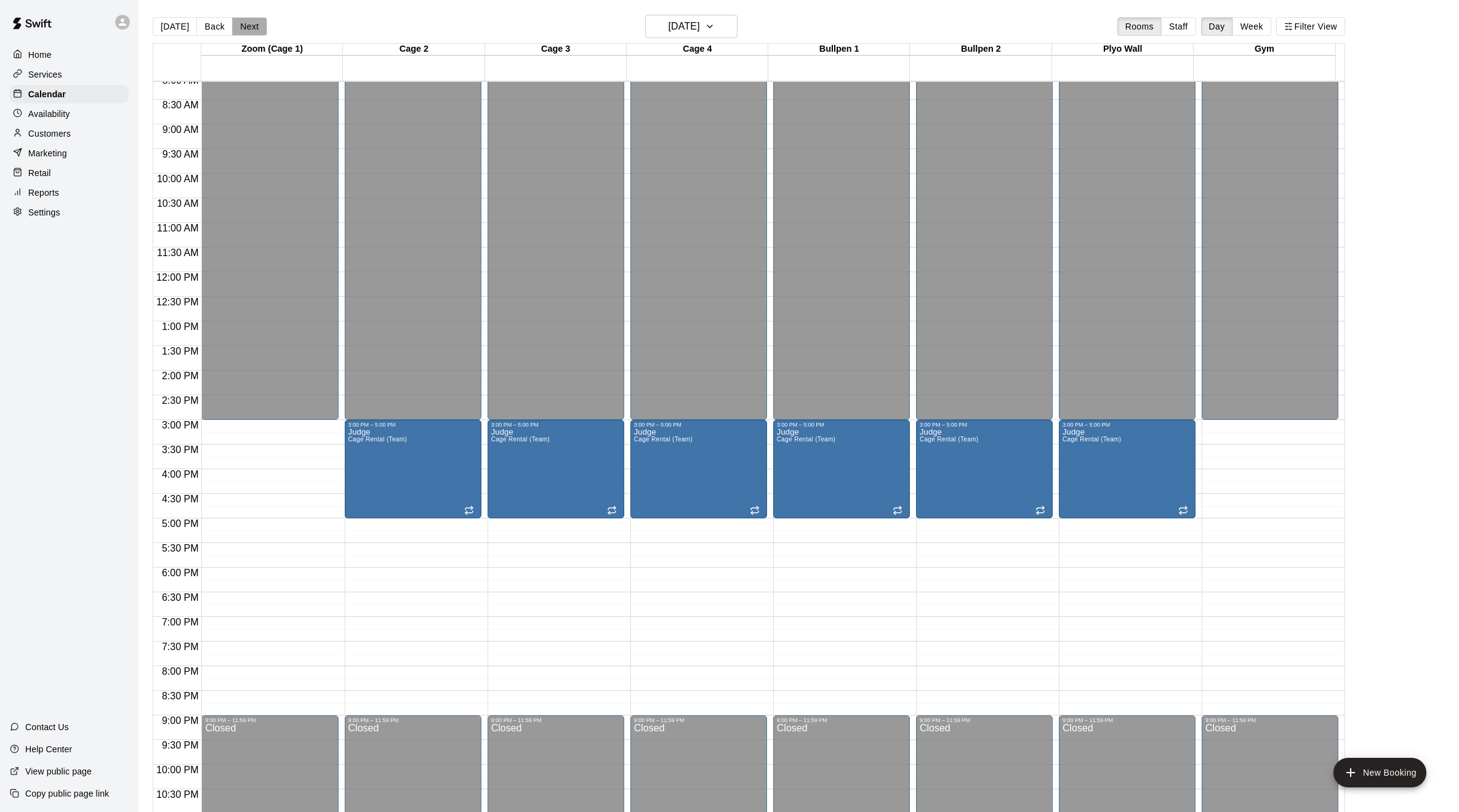
click at [236, 19] on button "Next" at bounding box center [249, 27] width 35 height 19
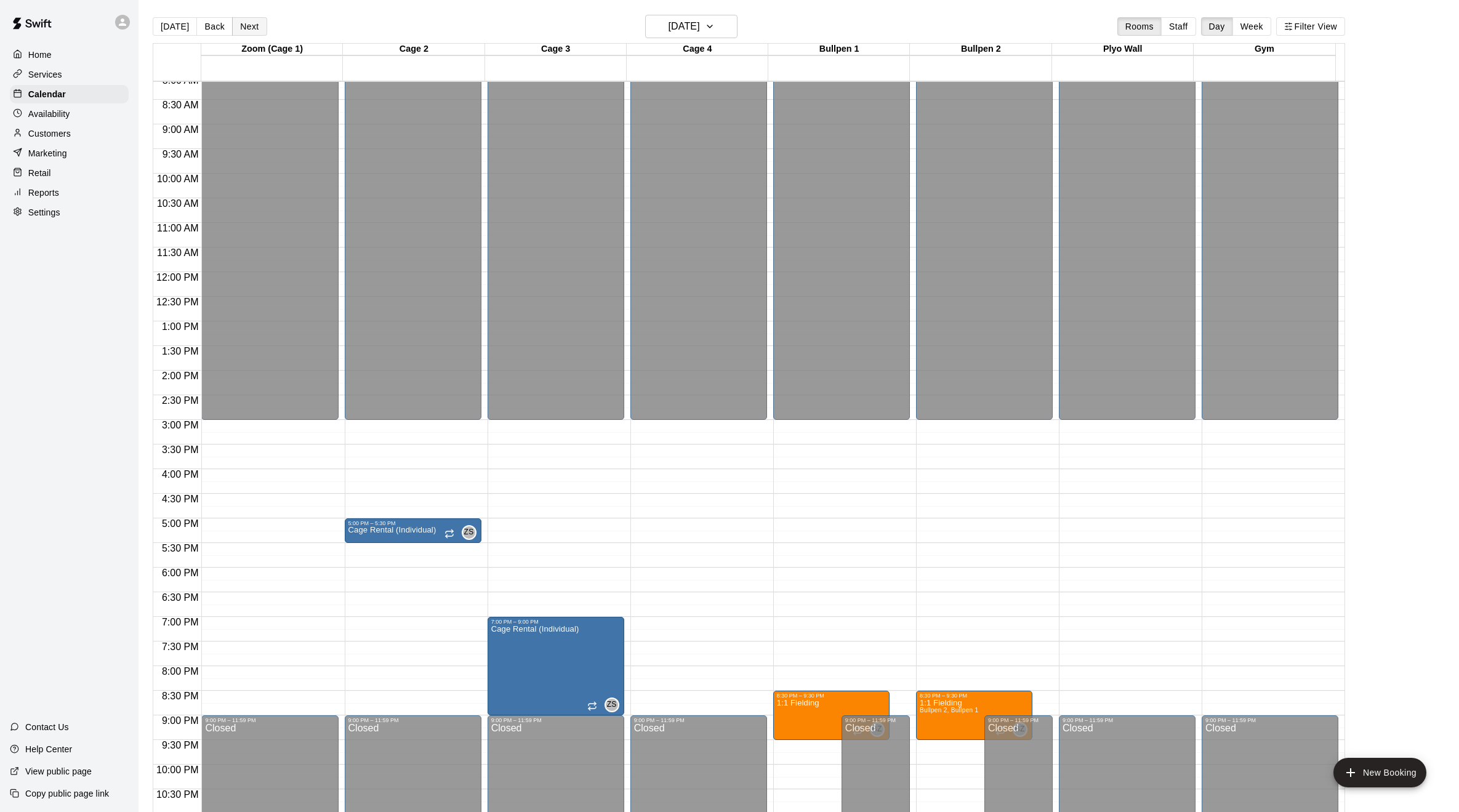
click at [239, 21] on button "Next" at bounding box center [249, 27] width 35 height 19
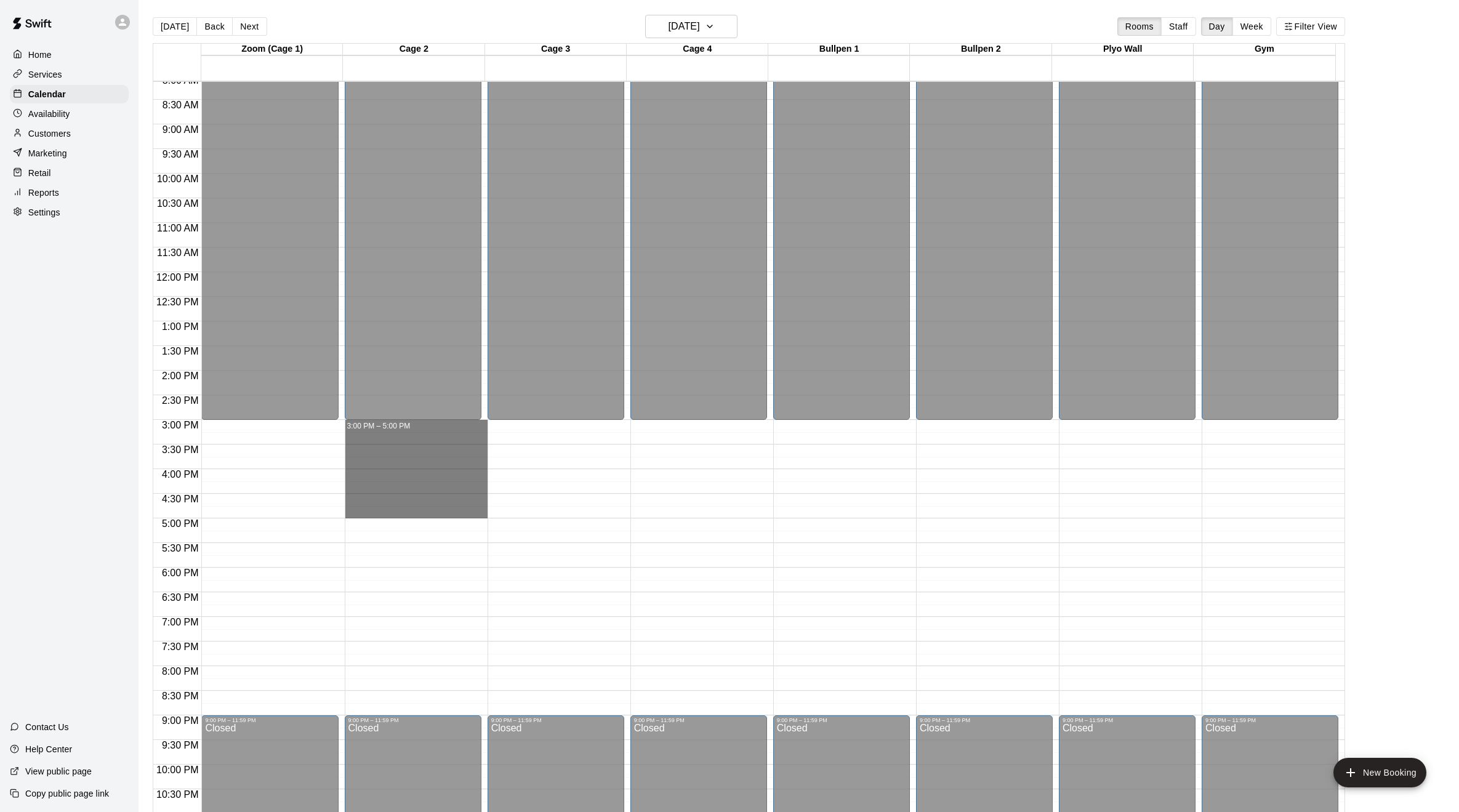
drag, startPoint x: 407, startPoint y: 425, endPoint x: 403, endPoint y: 514, distance: 89.1
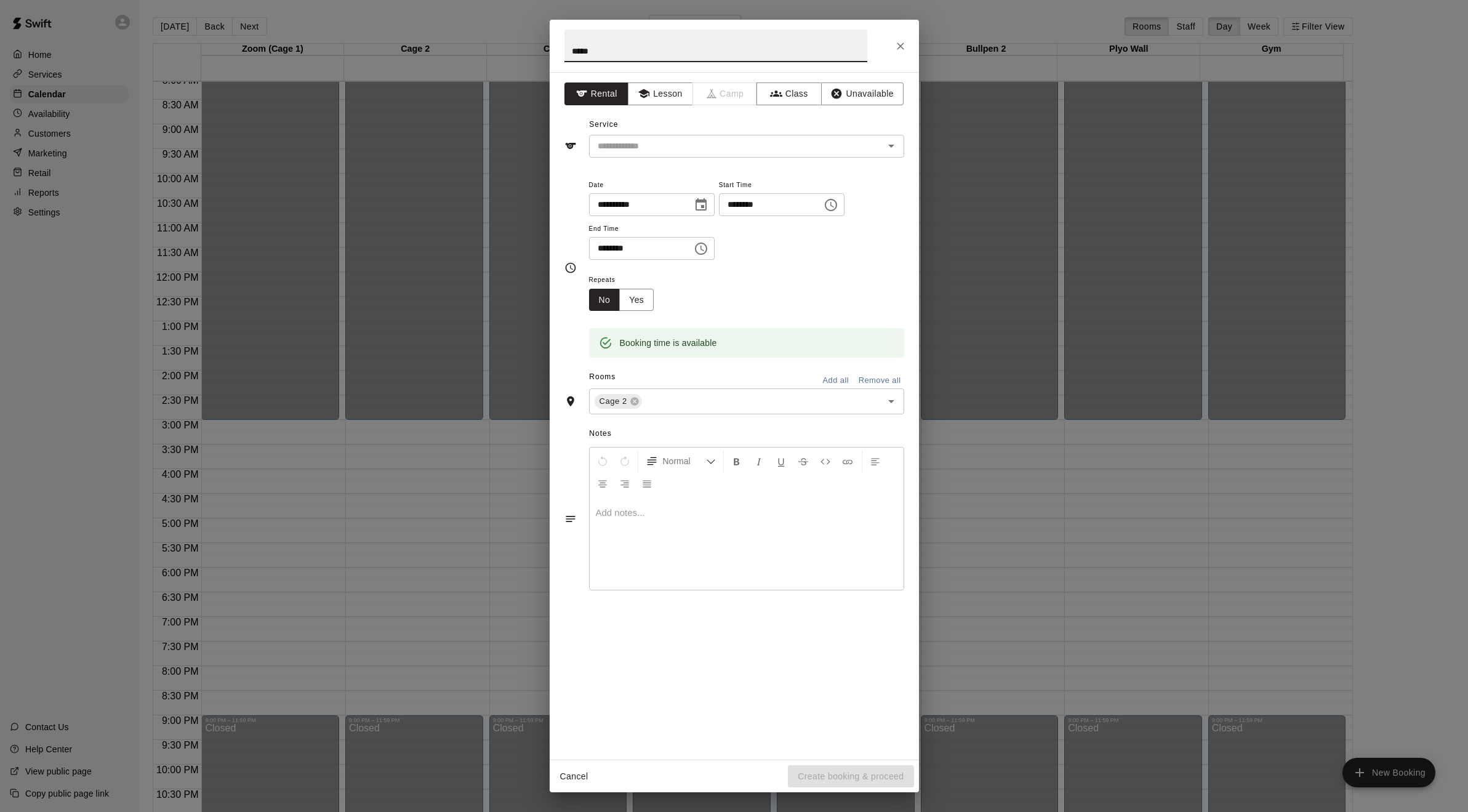
type input "*****"
click at [642, 150] on input "text" at bounding box center [728, 146] width 271 height 15
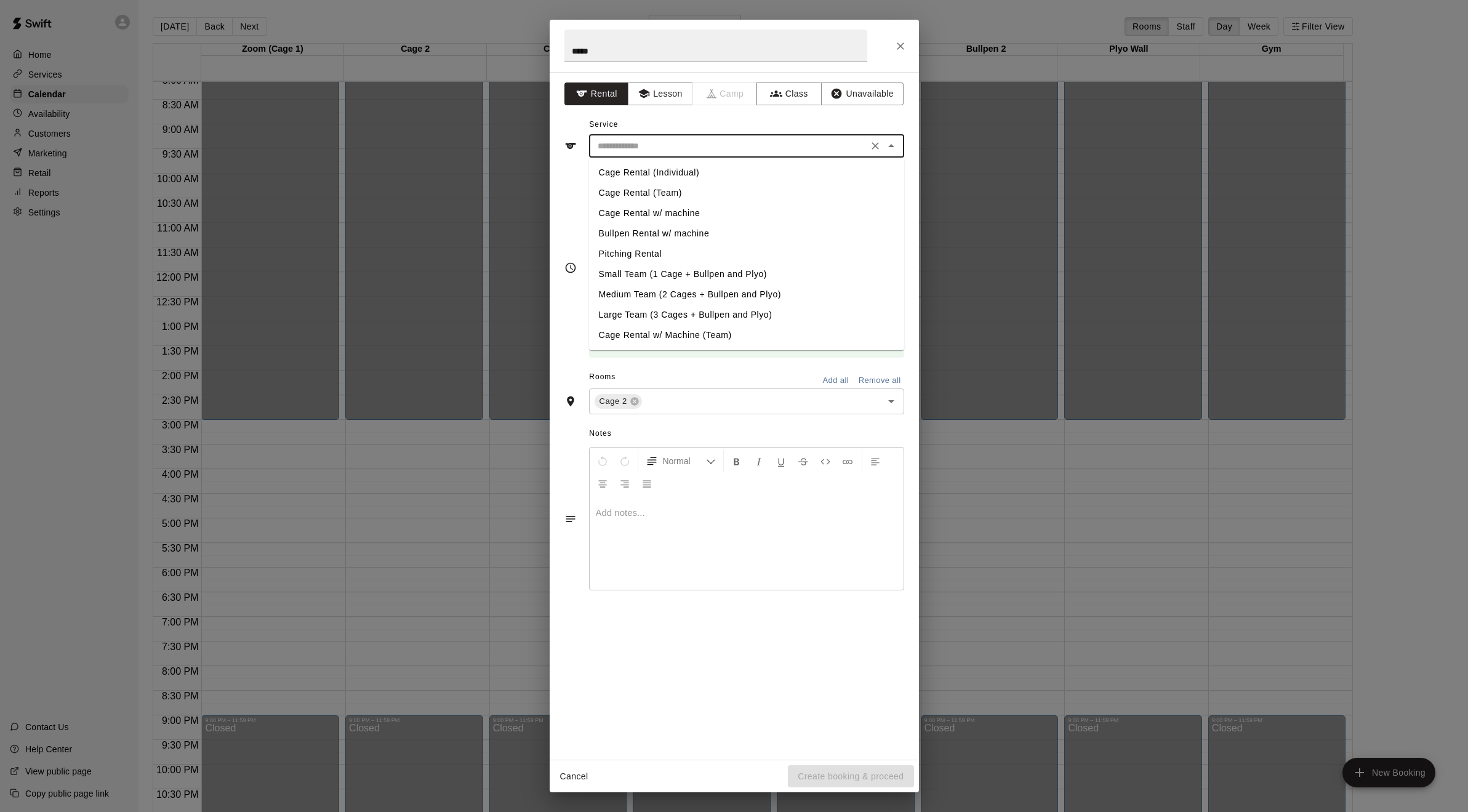
click at [641, 197] on li "Cage Rental (Team)" at bounding box center [746, 193] width 315 height 21
type input "**********"
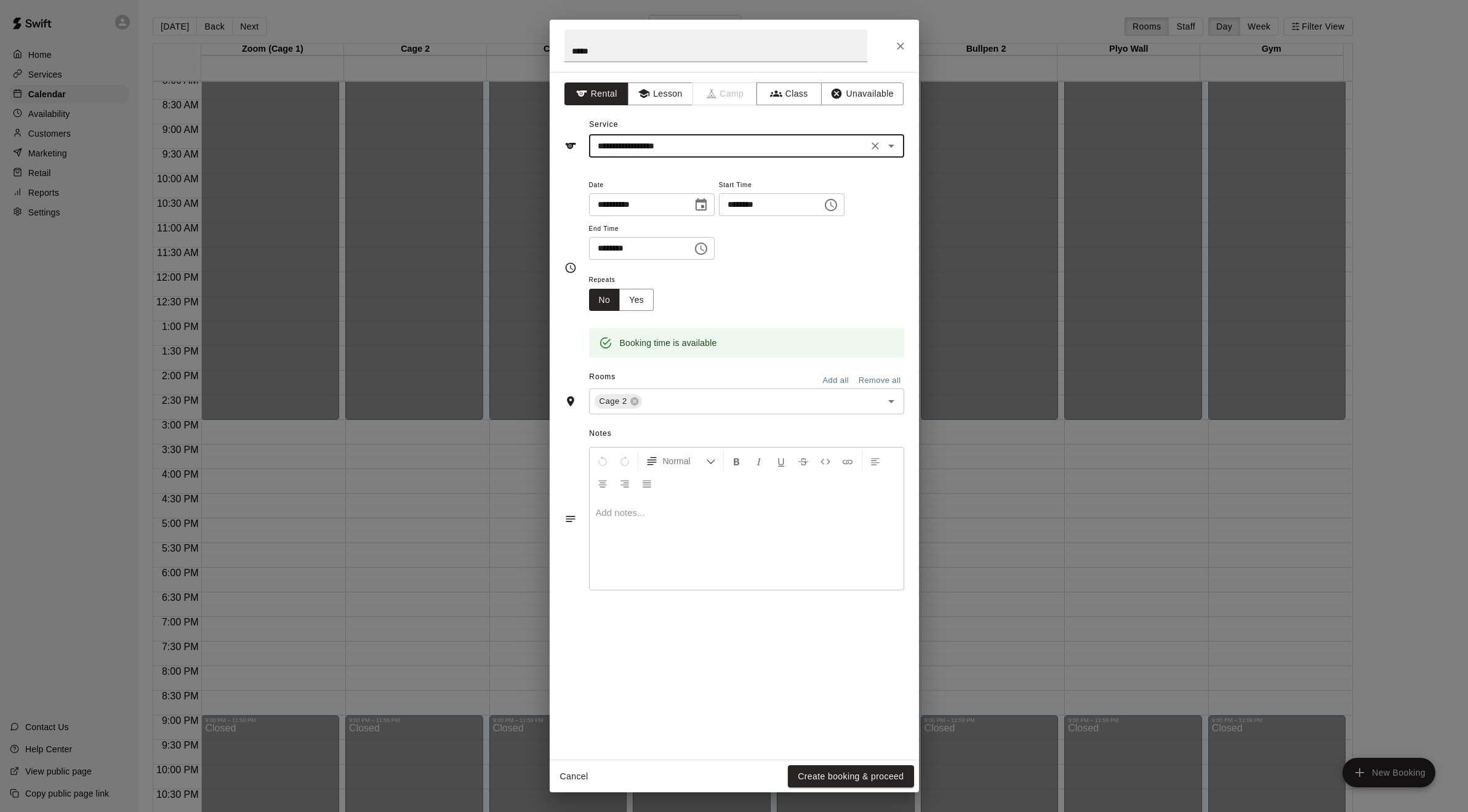
click at [828, 379] on button "Add all" at bounding box center [835, 380] width 39 height 19
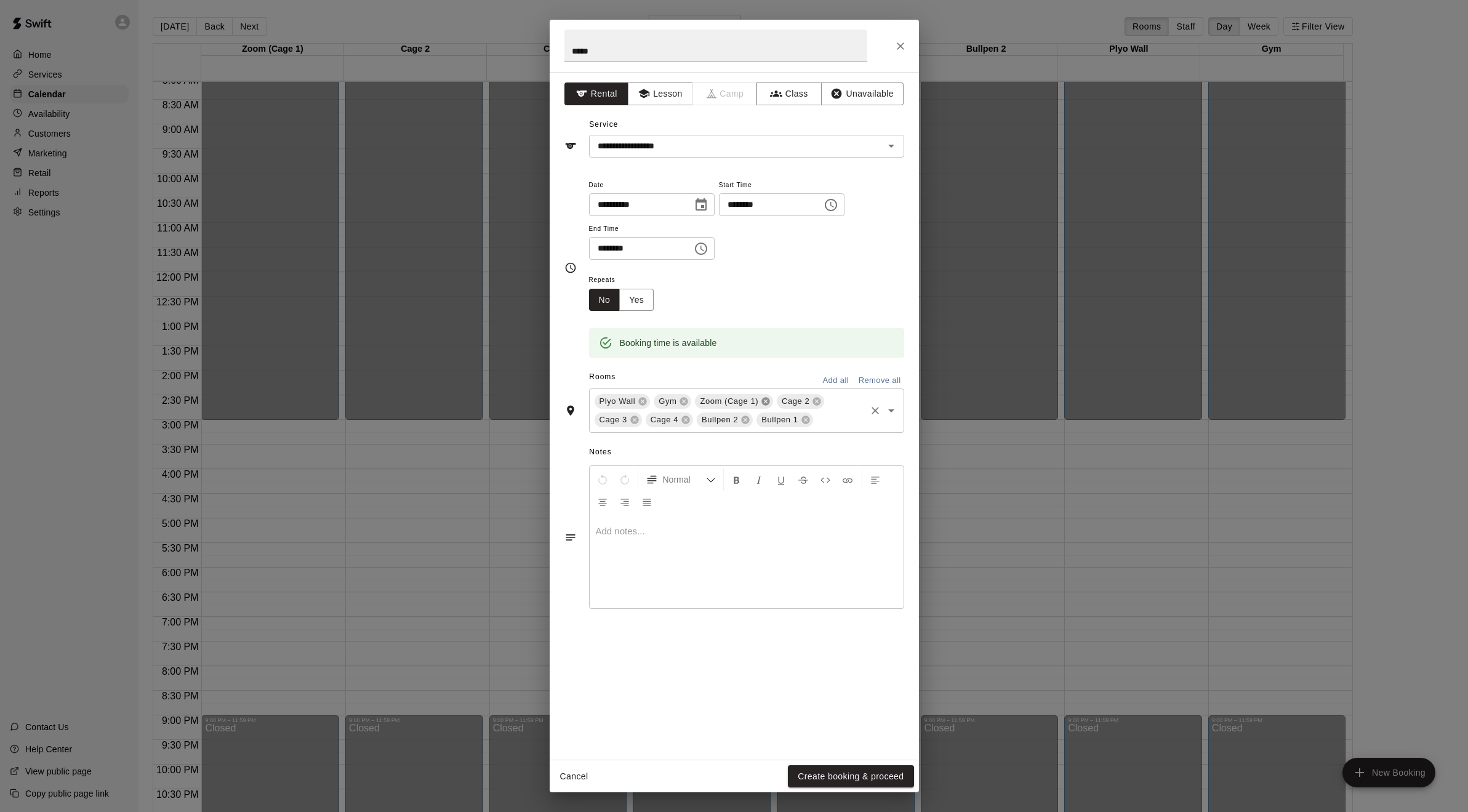
click at [763, 401] on icon at bounding box center [766, 401] width 10 height 10
click at [681, 401] on icon at bounding box center [684, 401] width 8 height 8
click at [629, 300] on button "Yes" at bounding box center [637, 300] width 35 height 23
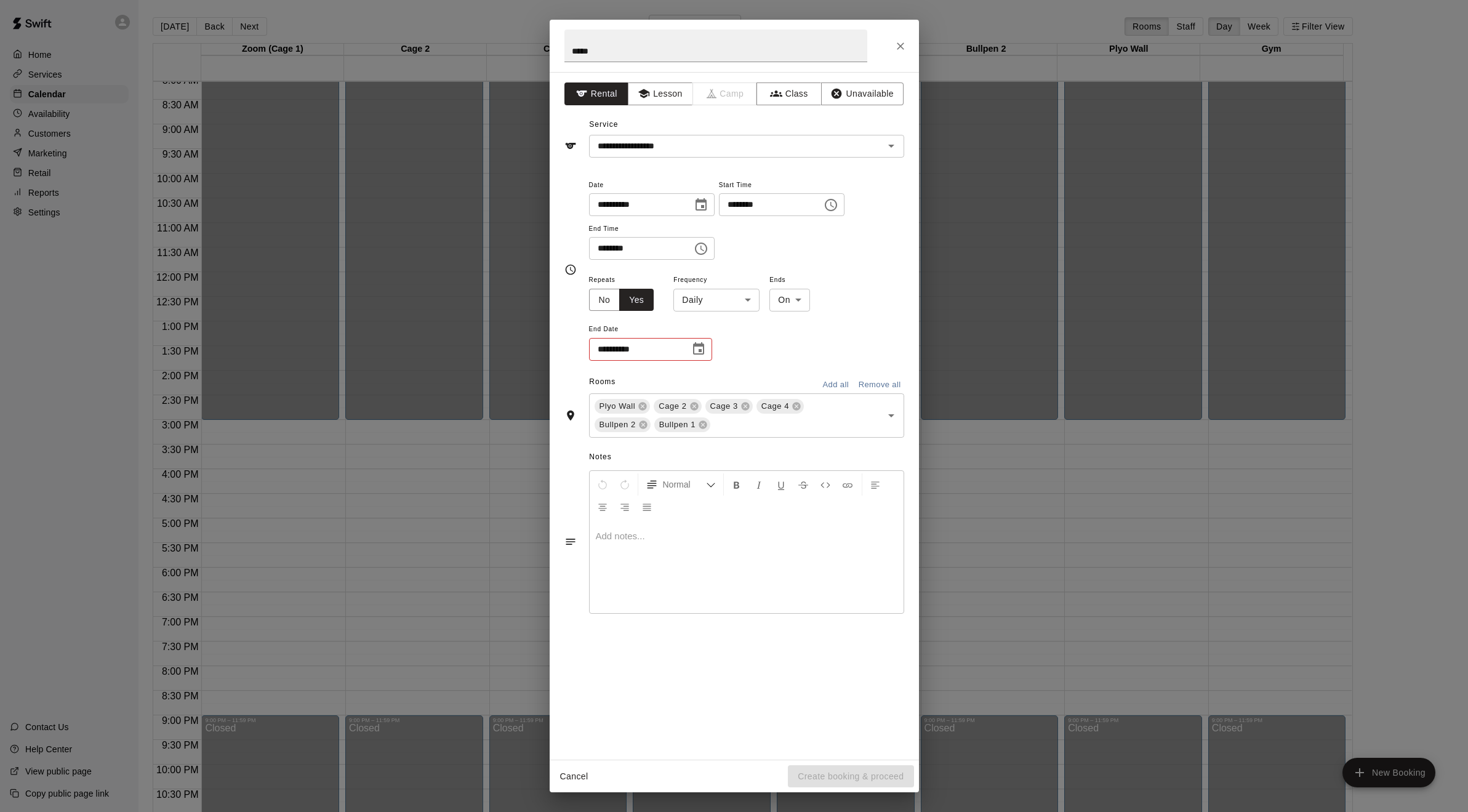
click at [730, 302] on body "Home Services Calendar Availability Customers Marketing Retail Reports Settings…" at bounding box center [734, 415] width 1468 height 831
click at [704, 340] on li "Weekly [DATE]" at bounding box center [716, 347] width 154 height 21
type input "******"
click at [806, 304] on body "Home Services Calendar Availability Customers Marketing Retail Reports Settings…" at bounding box center [734, 415] width 1468 height 831
click at [812, 341] on li "After" at bounding box center [813, 347] width 39 height 21
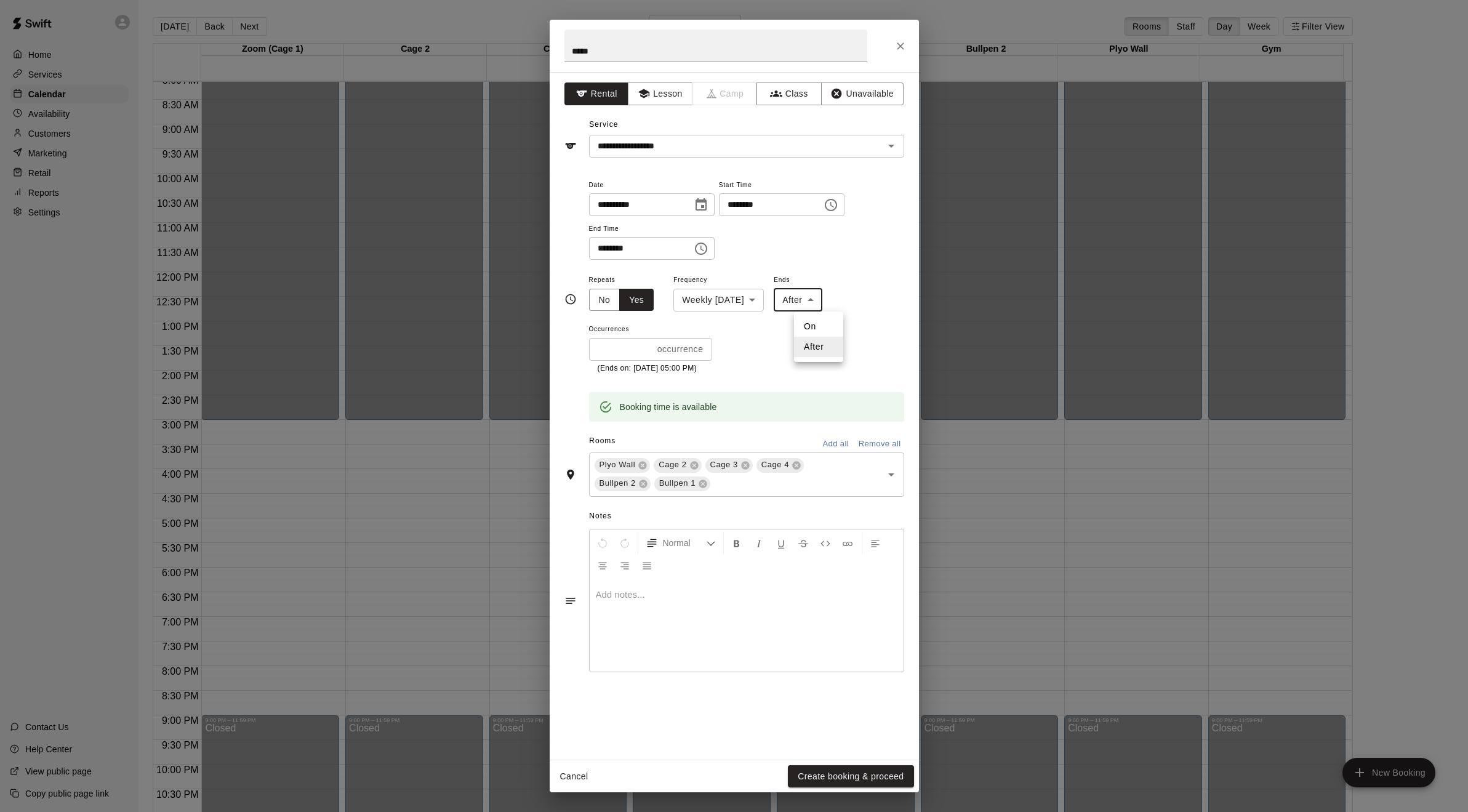
click at [801, 303] on body "Home Services Calendar Availability Customers Marketing Retail Reports Settings…" at bounding box center [734, 415] width 1468 height 831
click at [813, 320] on li "On" at bounding box center [819, 326] width 49 height 21
type input "**"
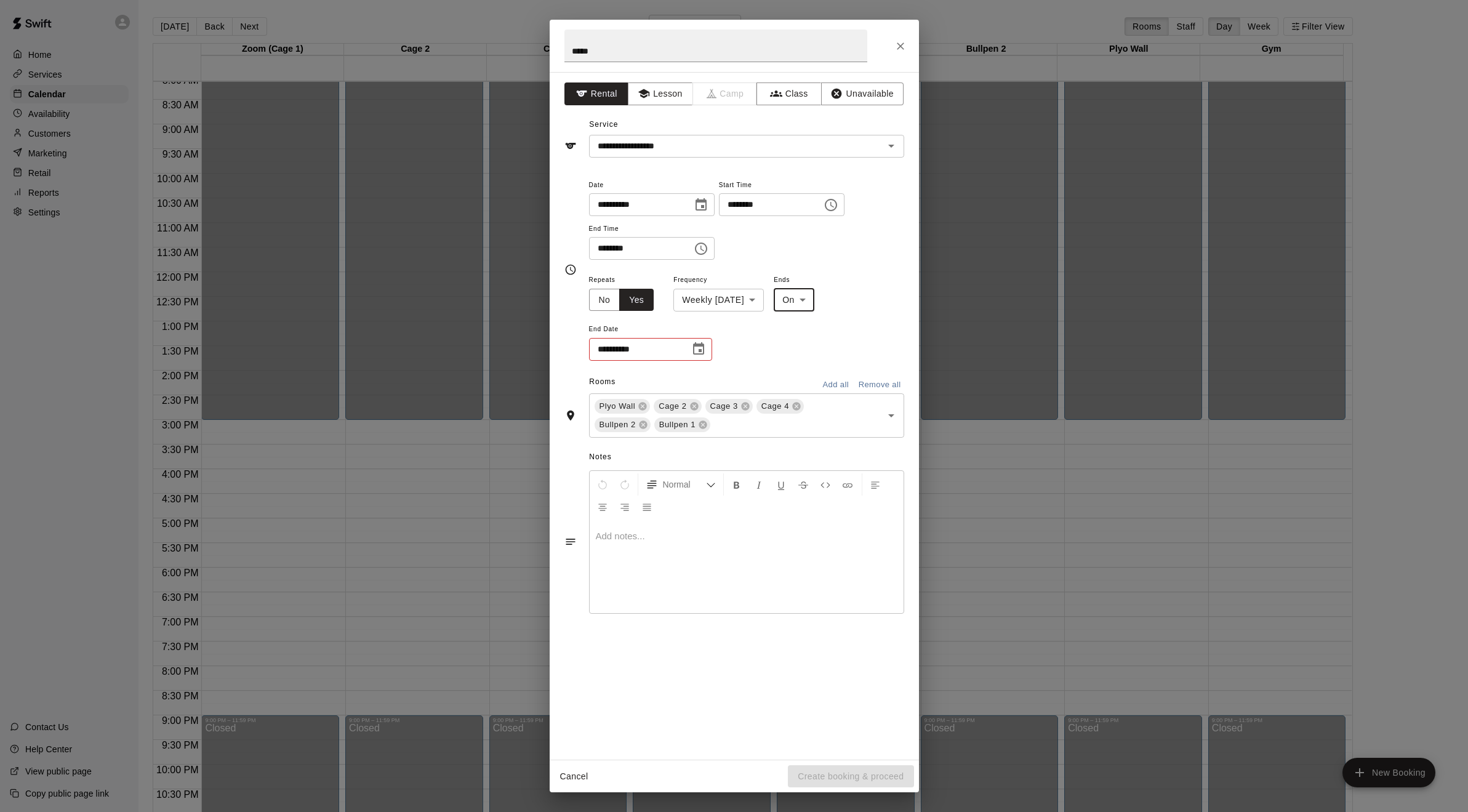
click at [655, 342] on input "**********" at bounding box center [635, 349] width 92 height 23
click at [704, 352] on icon "Choose date" at bounding box center [698, 348] width 11 height 13
click at [766, 379] on icon "Next month" at bounding box center [766, 379] width 4 height 7
click at [737, 502] on button "27" at bounding box center [736, 500] width 22 height 22
type input "**********"
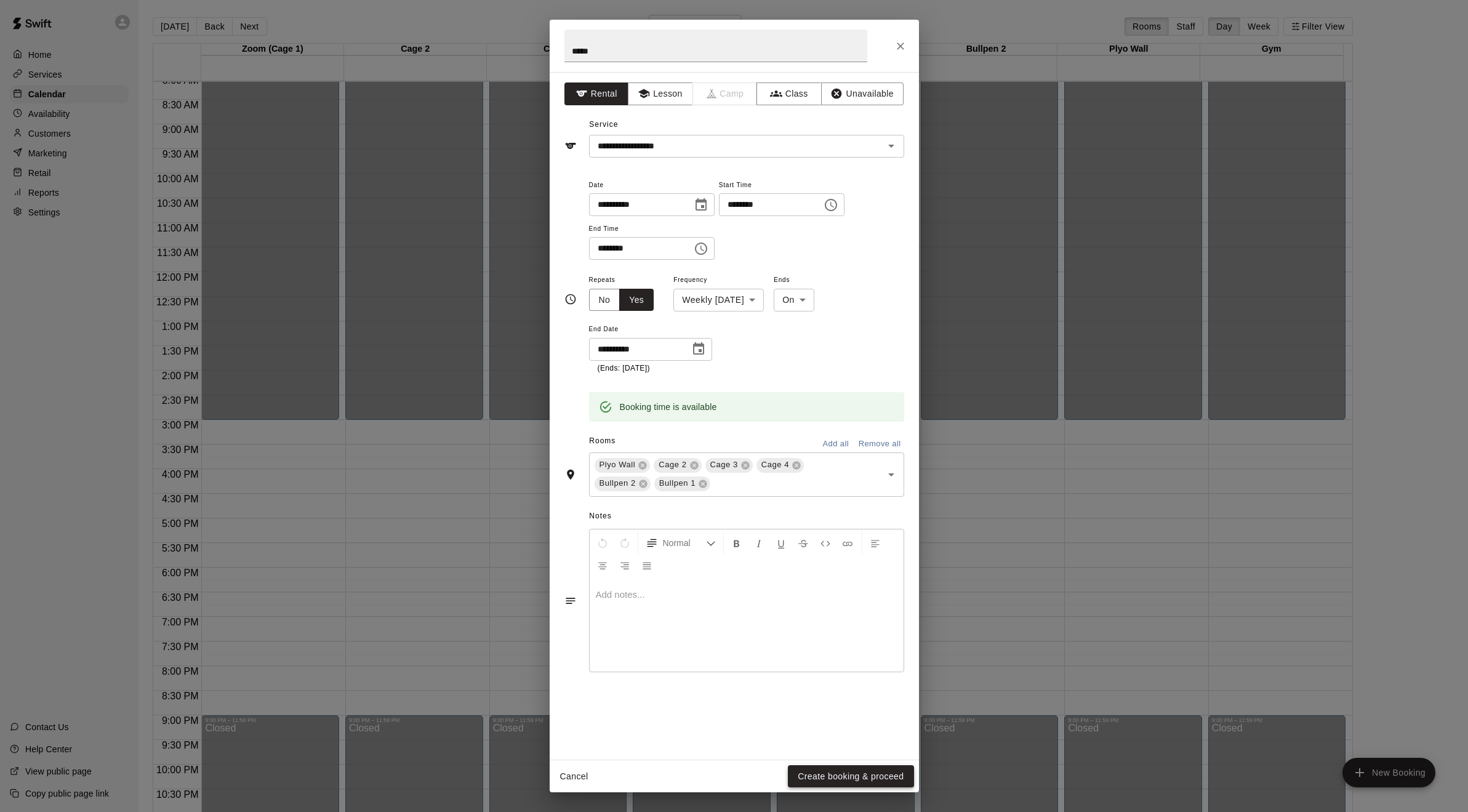
click at [833, 774] on button "Create booking & proceed" at bounding box center [850, 776] width 126 height 23
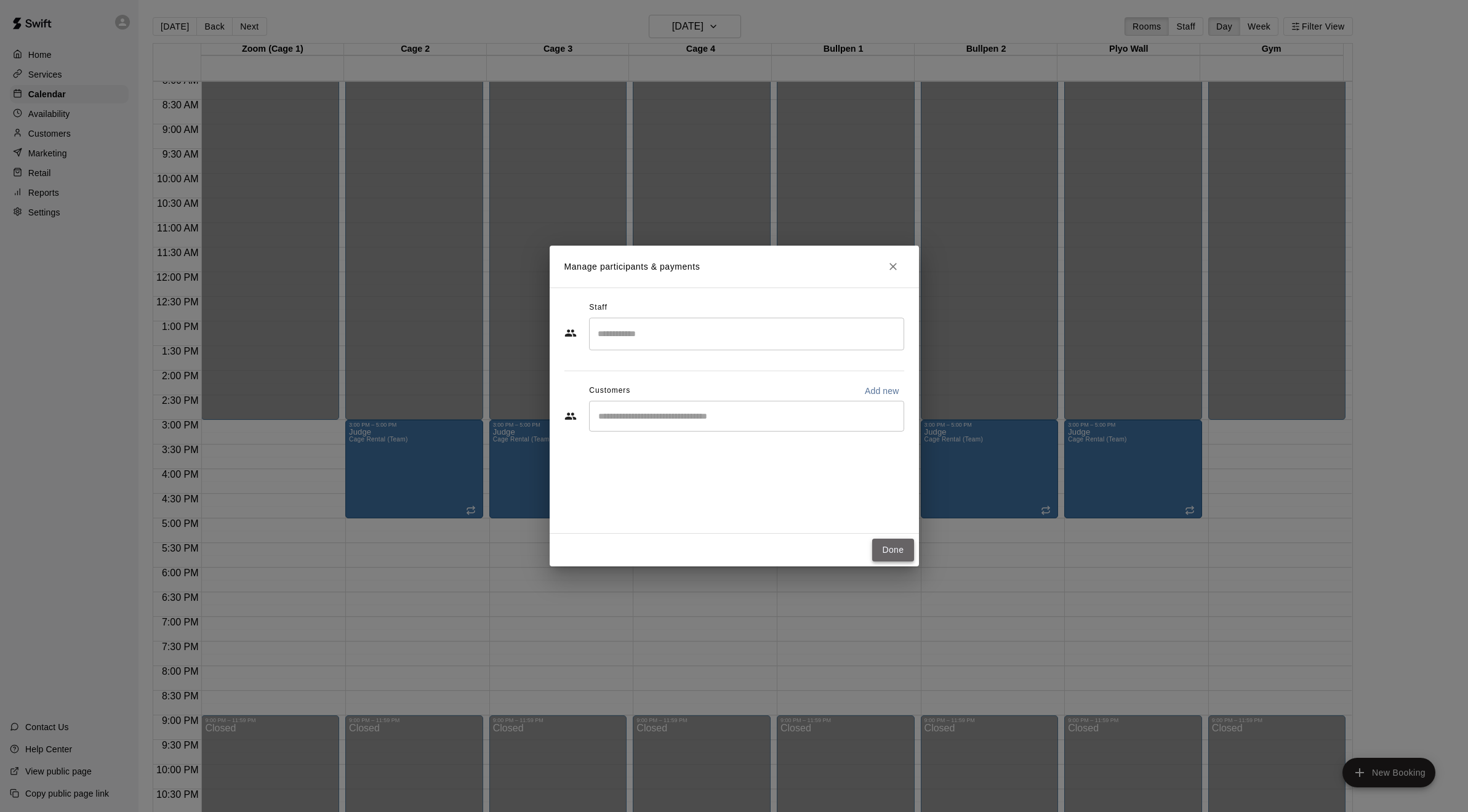
click at [896, 551] on button "Done" at bounding box center [892, 550] width 41 height 23
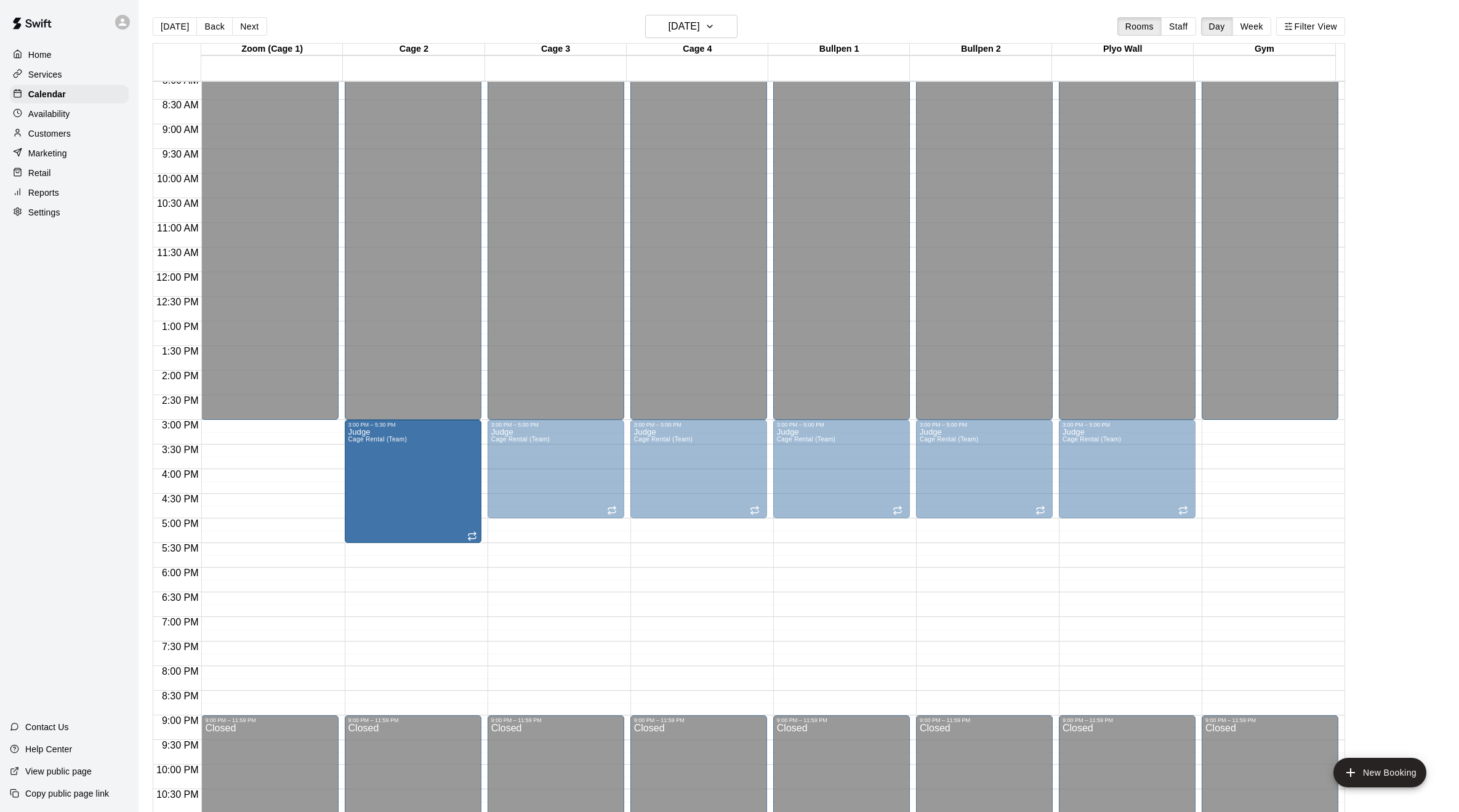
drag, startPoint x: 410, startPoint y: 517, endPoint x: 412, endPoint y: 545, distance: 28.1
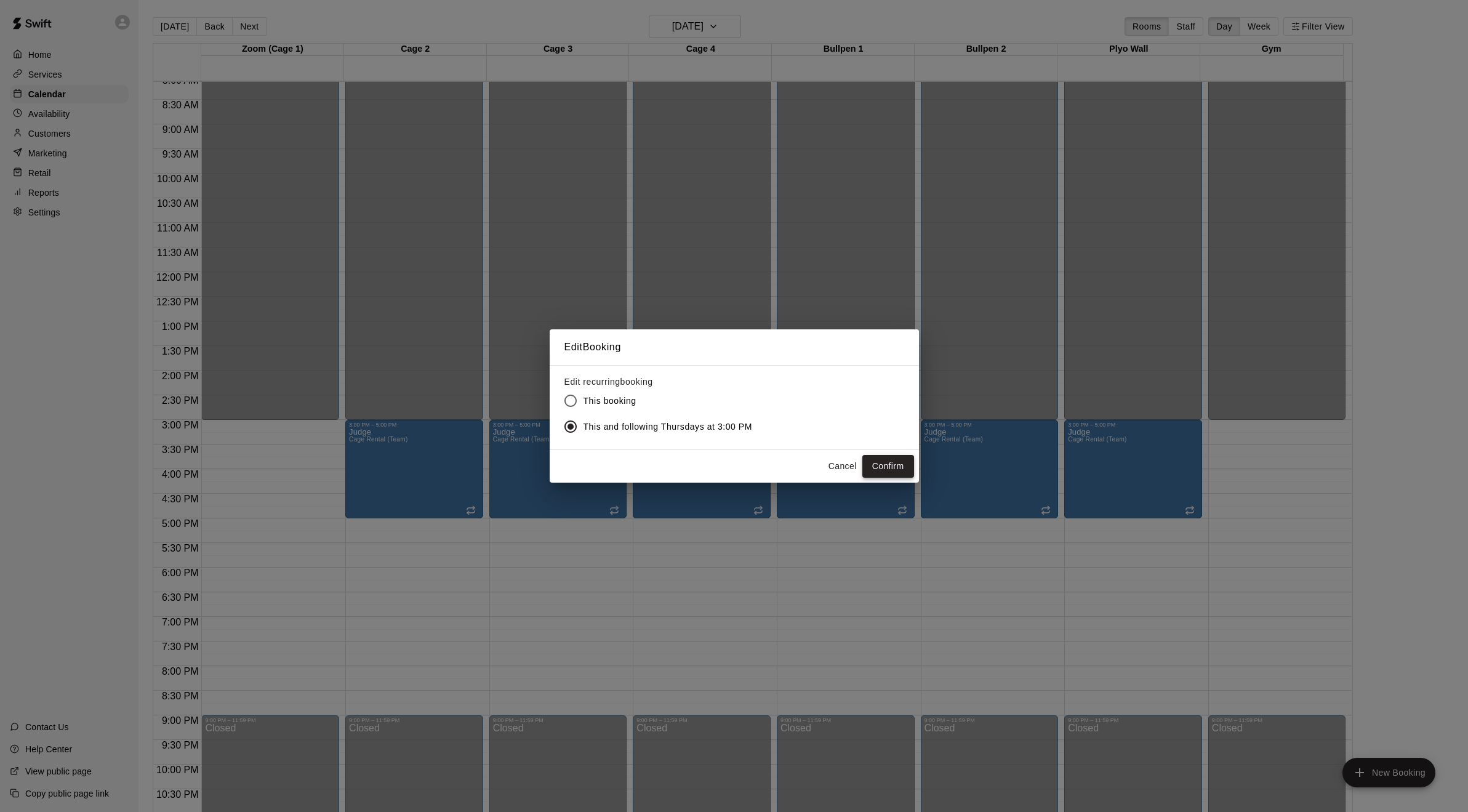
click at [883, 462] on button "Confirm" at bounding box center [888, 466] width 52 height 23
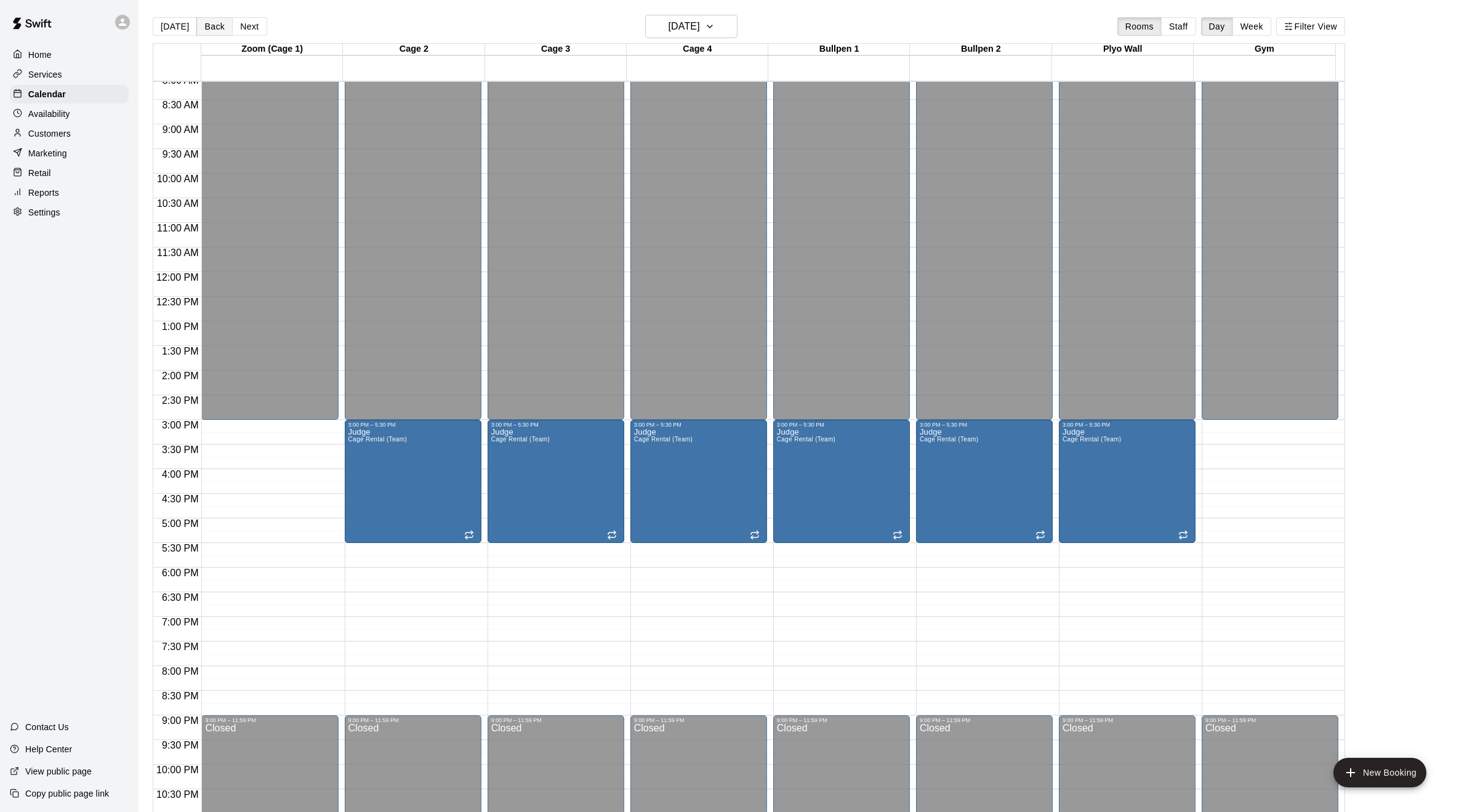
click at [211, 28] on button "Back" at bounding box center [214, 27] width 37 height 19
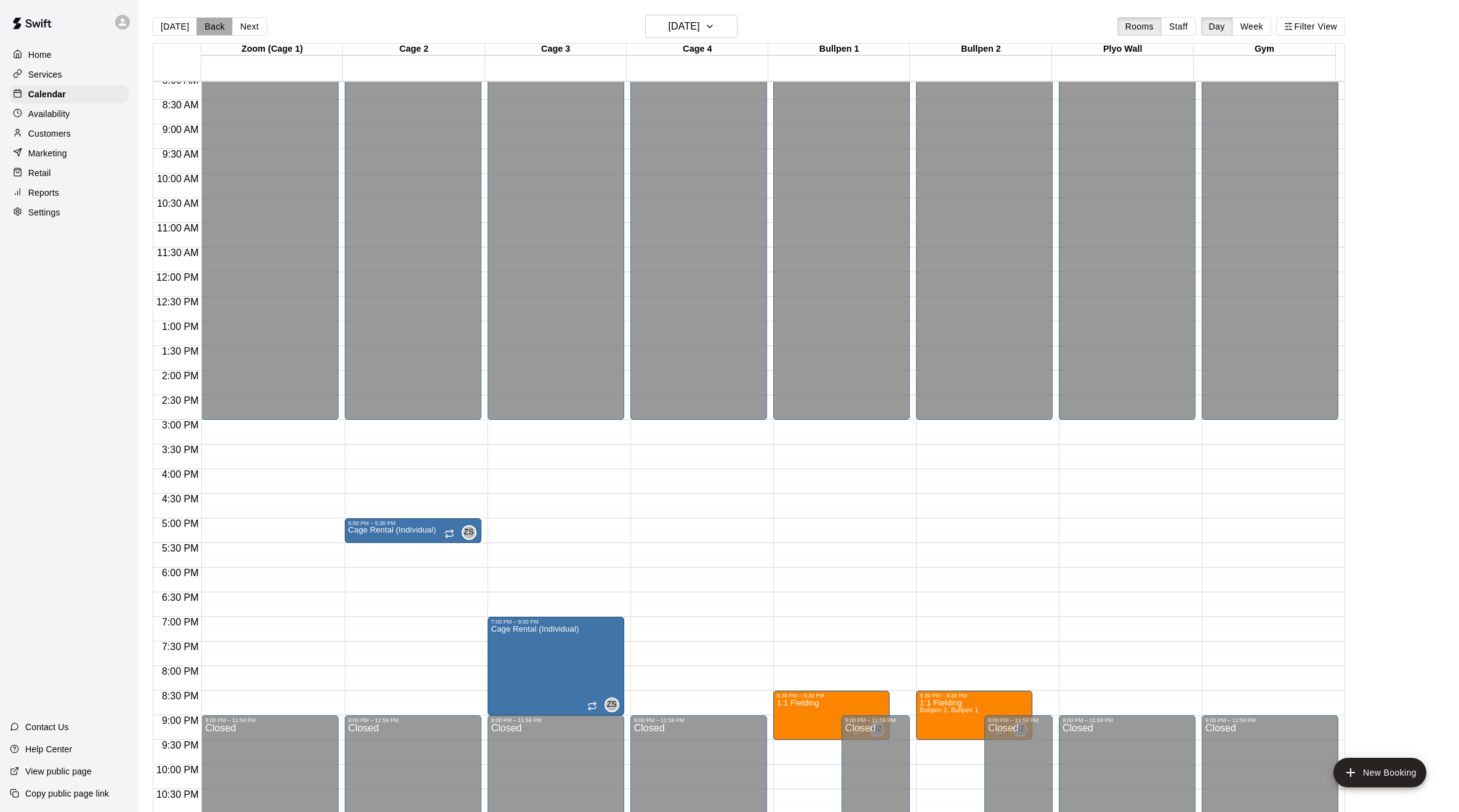
click at [217, 29] on button "Back" at bounding box center [214, 27] width 37 height 19
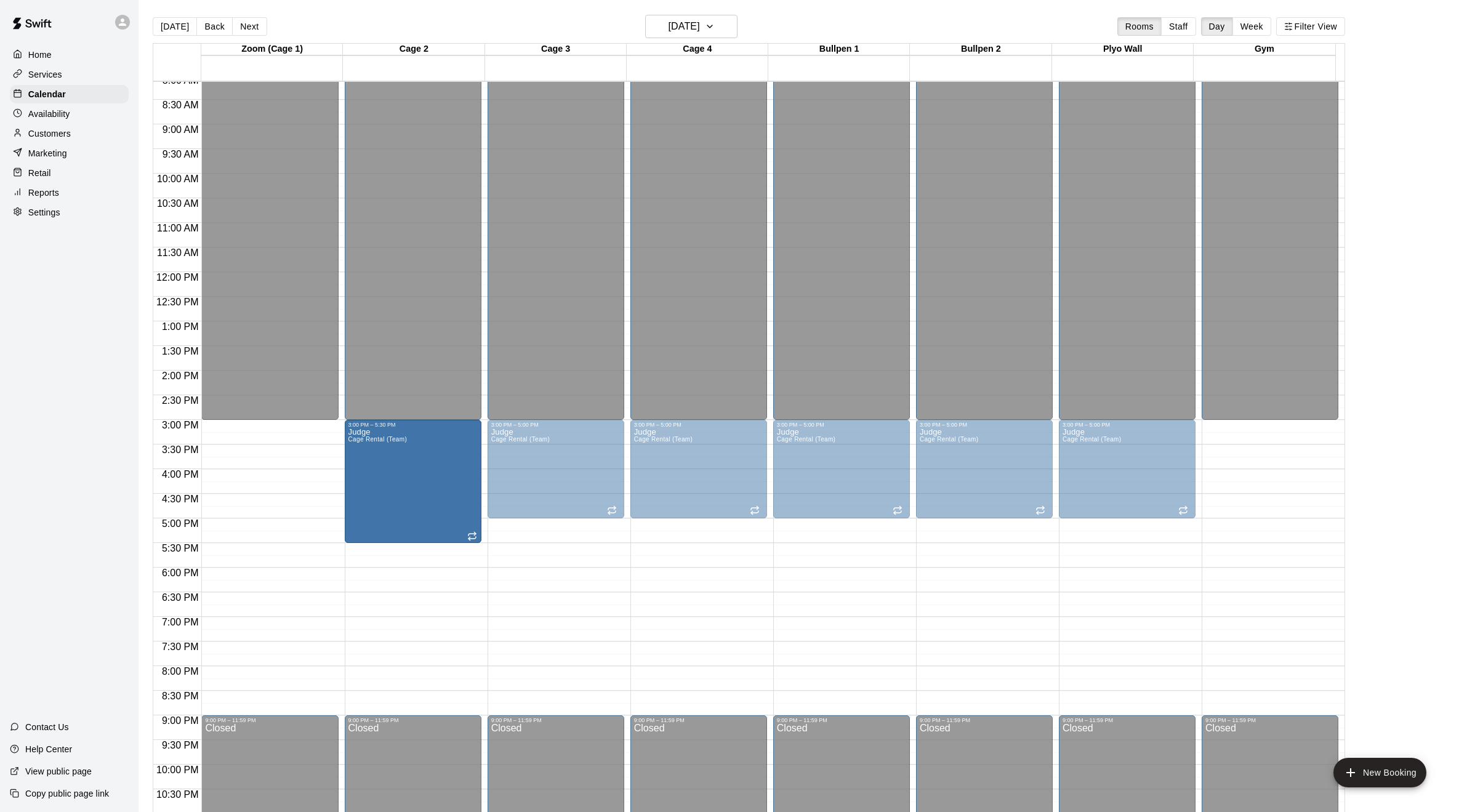
drag, startPoint x: 413, startPoint y: 515, endPoint x: 407, endPoint y: 546, distance: 31.6
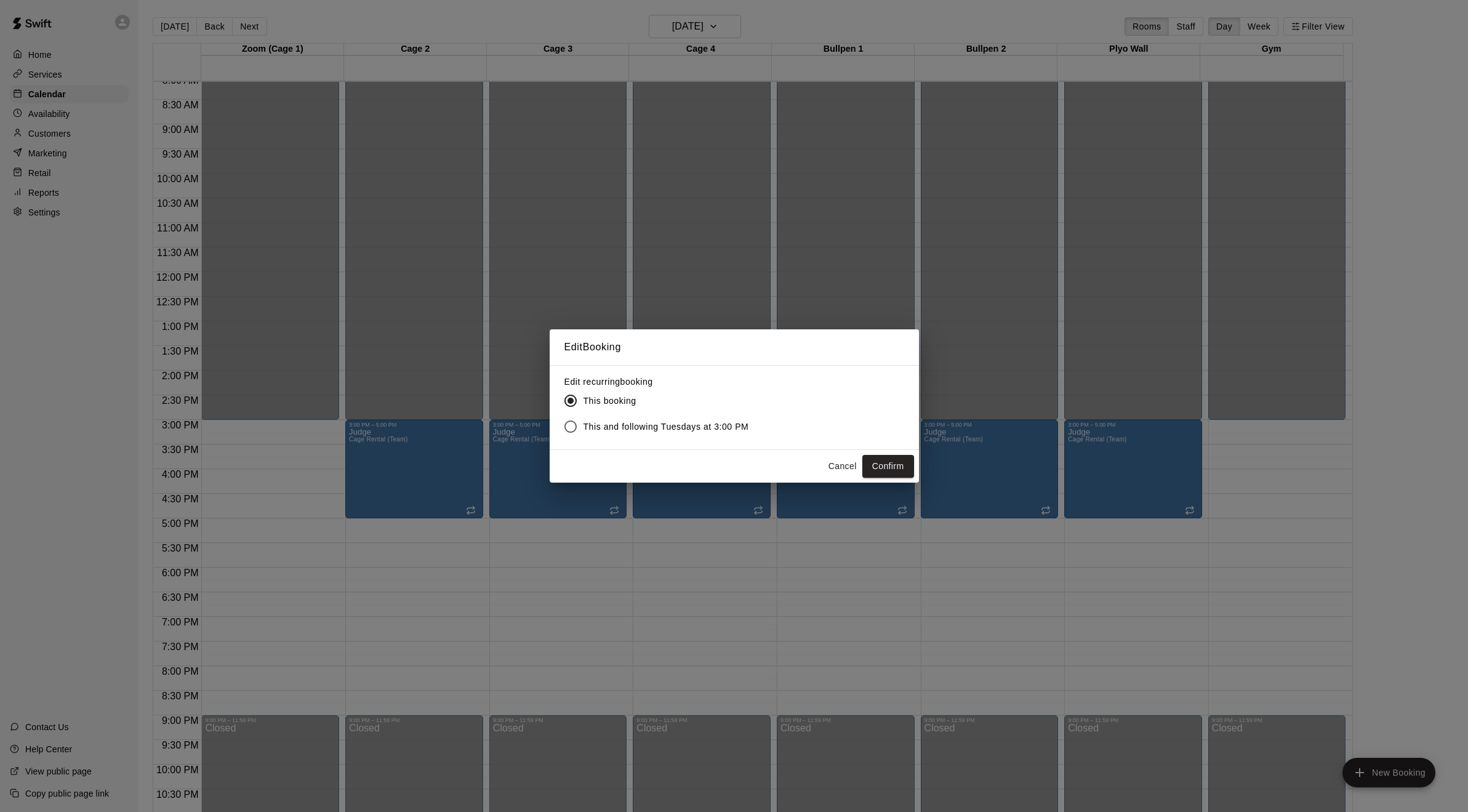
click at [605, 426] on span "This and following Tuesdays at 3:00 PM" at bounding box center [666, 427] width 165 height 13
click at [887, 470] on button "Confirm" at bounding box center [888, 466] width 52 height 23
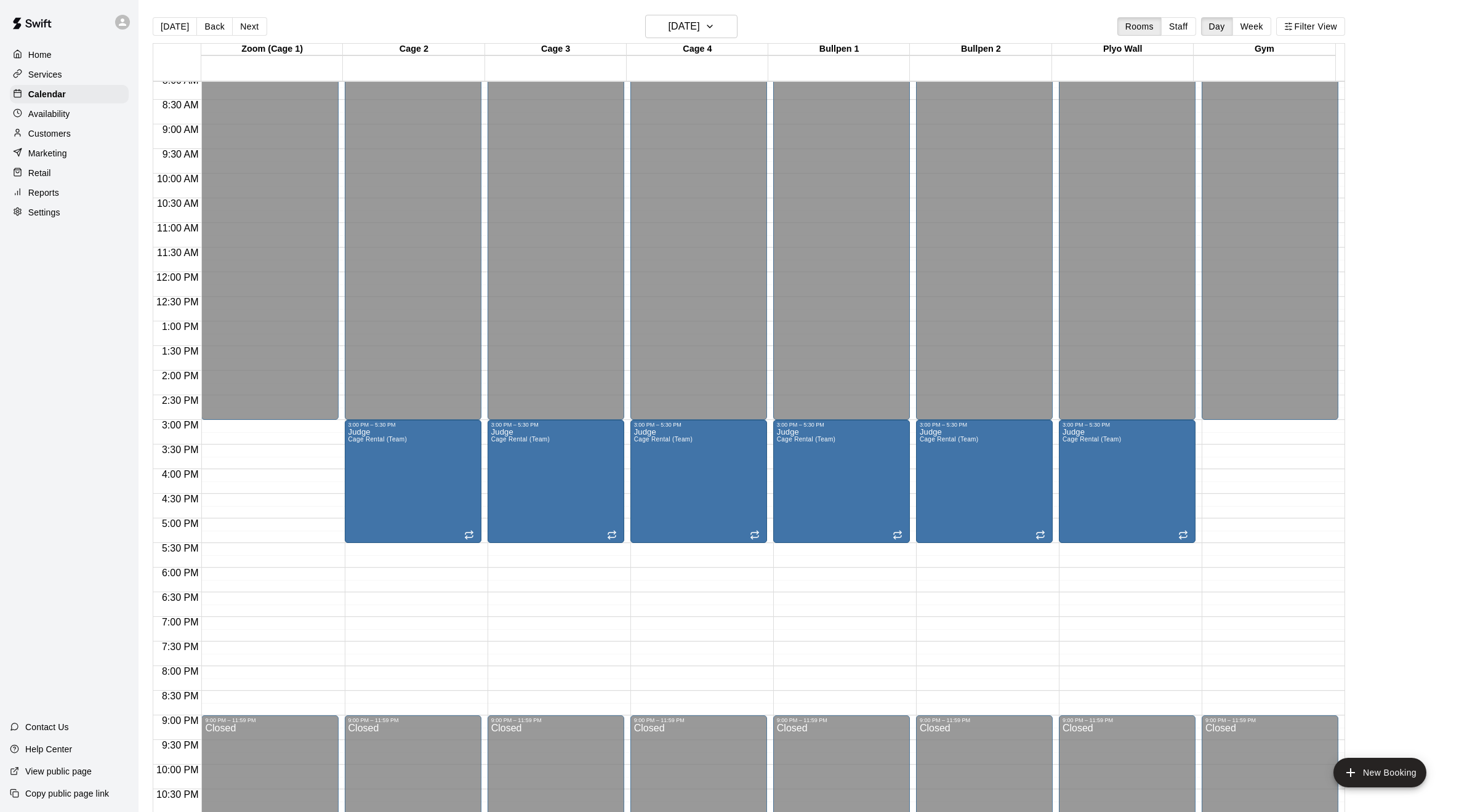
click at [71, 359] on div "Home Services Calendar Availability Customers Marketing Retail Reports Settings…" at bounding box center [69, 406] width 138 height 812
click at [84, 316] on div "Home Services Calendar Availability Customers Marketing Retail Reports Settings…" at bounding box center [69, 406] width 138 height 812
click at [29, 329] on div "Home Services Calendar Availability Customers Marketing Retail Reports Settings…" at bounding box center [69, 406] width 138 height 812
